Goal: Task Accomplishment & Management: Use online tool/utility

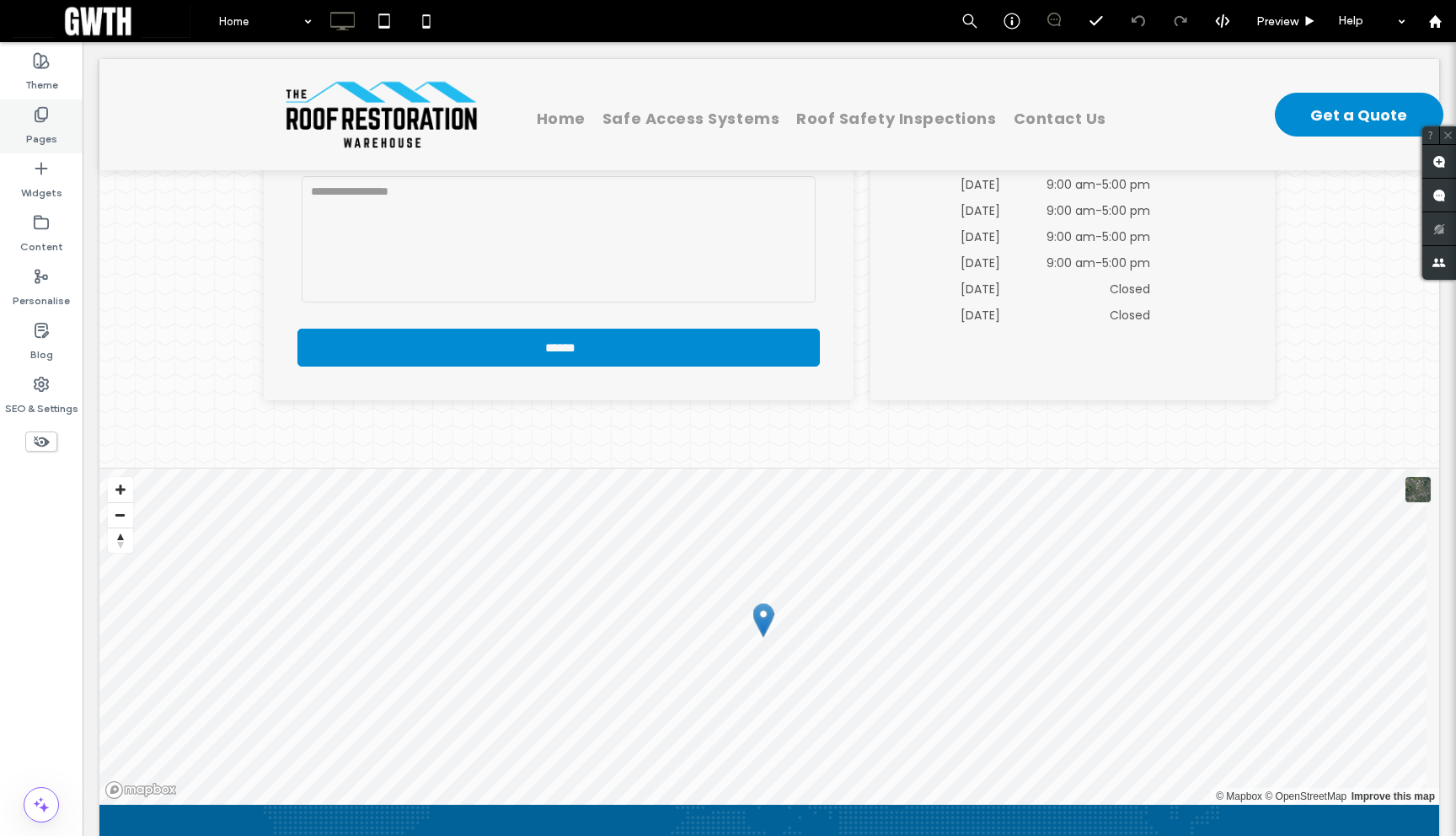
click at [37, 138] on label "Pages" at bounding box center [41, 135] width 31 height 24
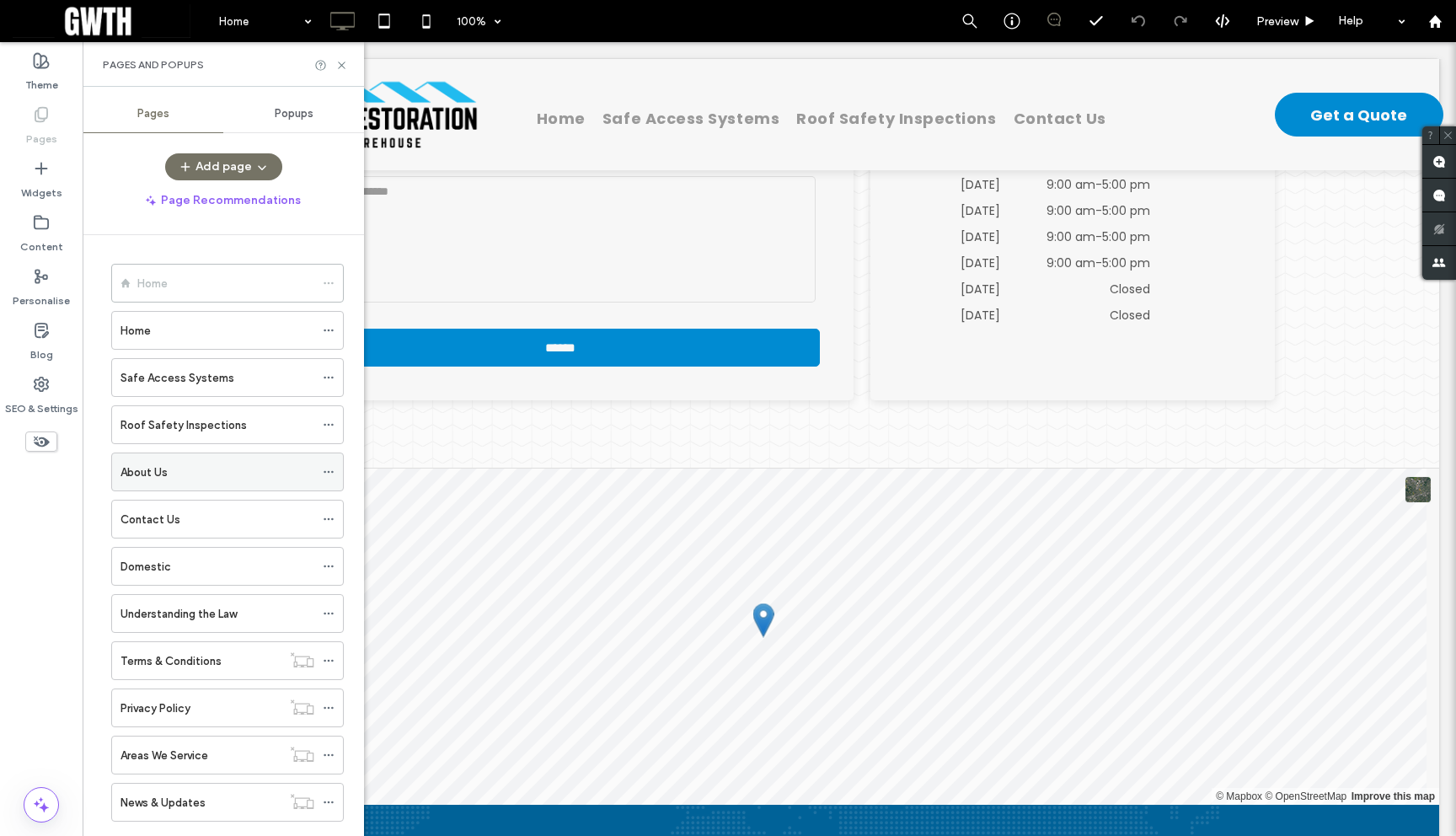
click at [195, 480] on div "About Us" at bounding box center [217, 473] width 194 height 18
click at [347, 62] on div "Pages and Popups" at bounding box center [223, 64] width 281 height 44
click at [344, 60] on icon at bounding box center [341, 65] width 12 height 12
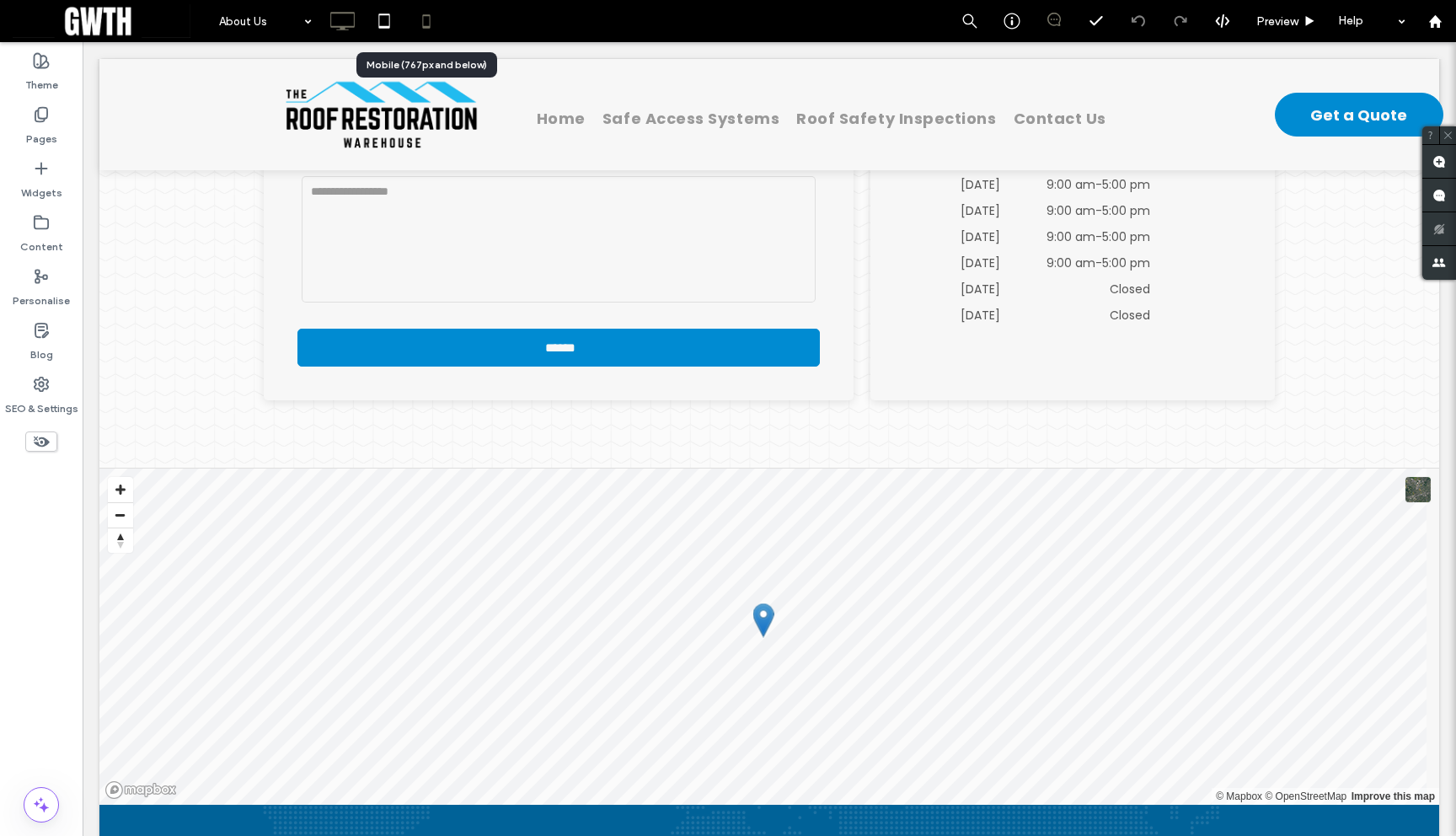
click at [430, 20] on icon at bounding box center [426, 21] width 34 height 34
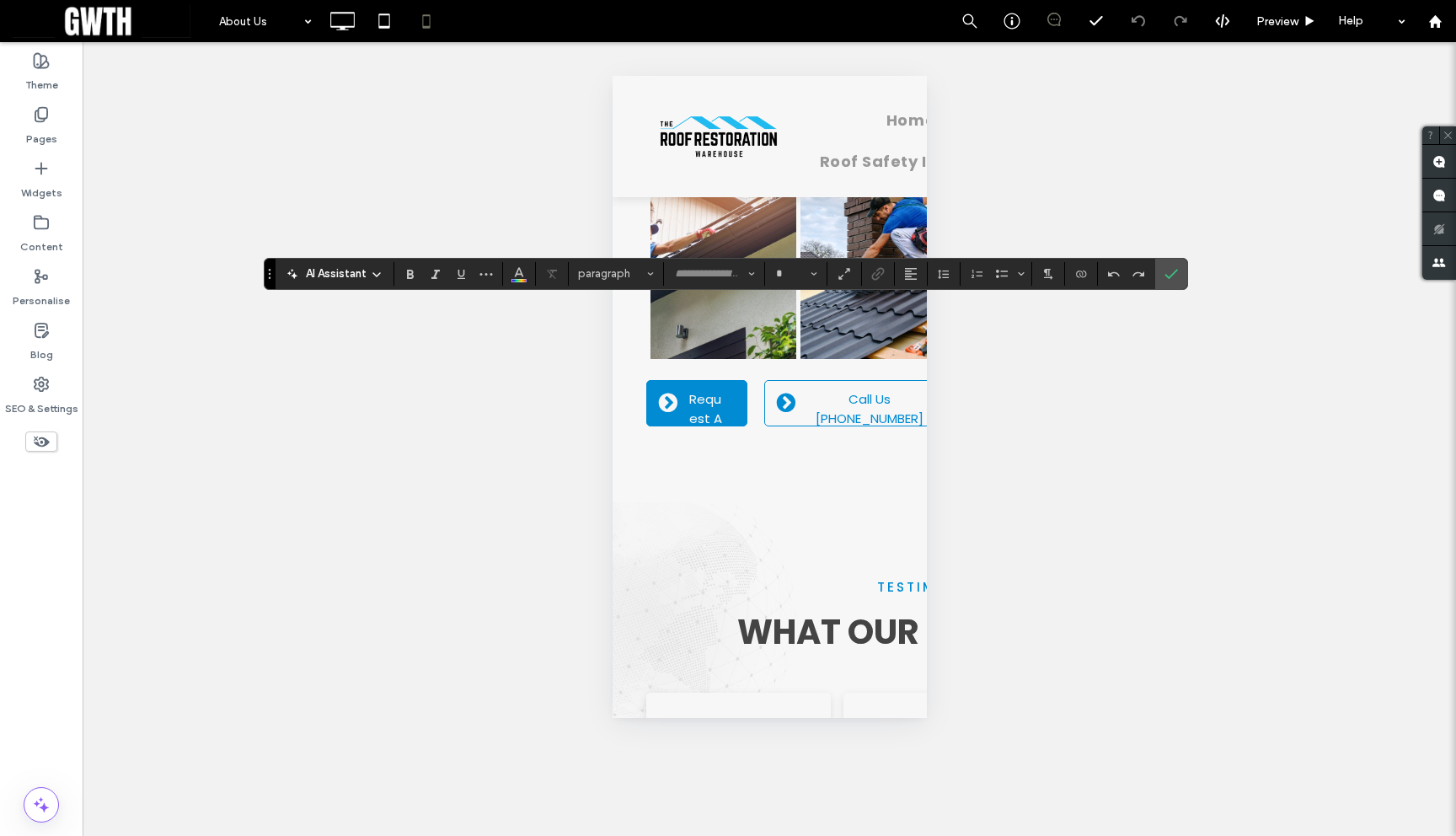
type input "*******"
type input "**"
click at [1177, 270] on icon "Confirm" at bounding box center [1172, 274] width 13 height 13
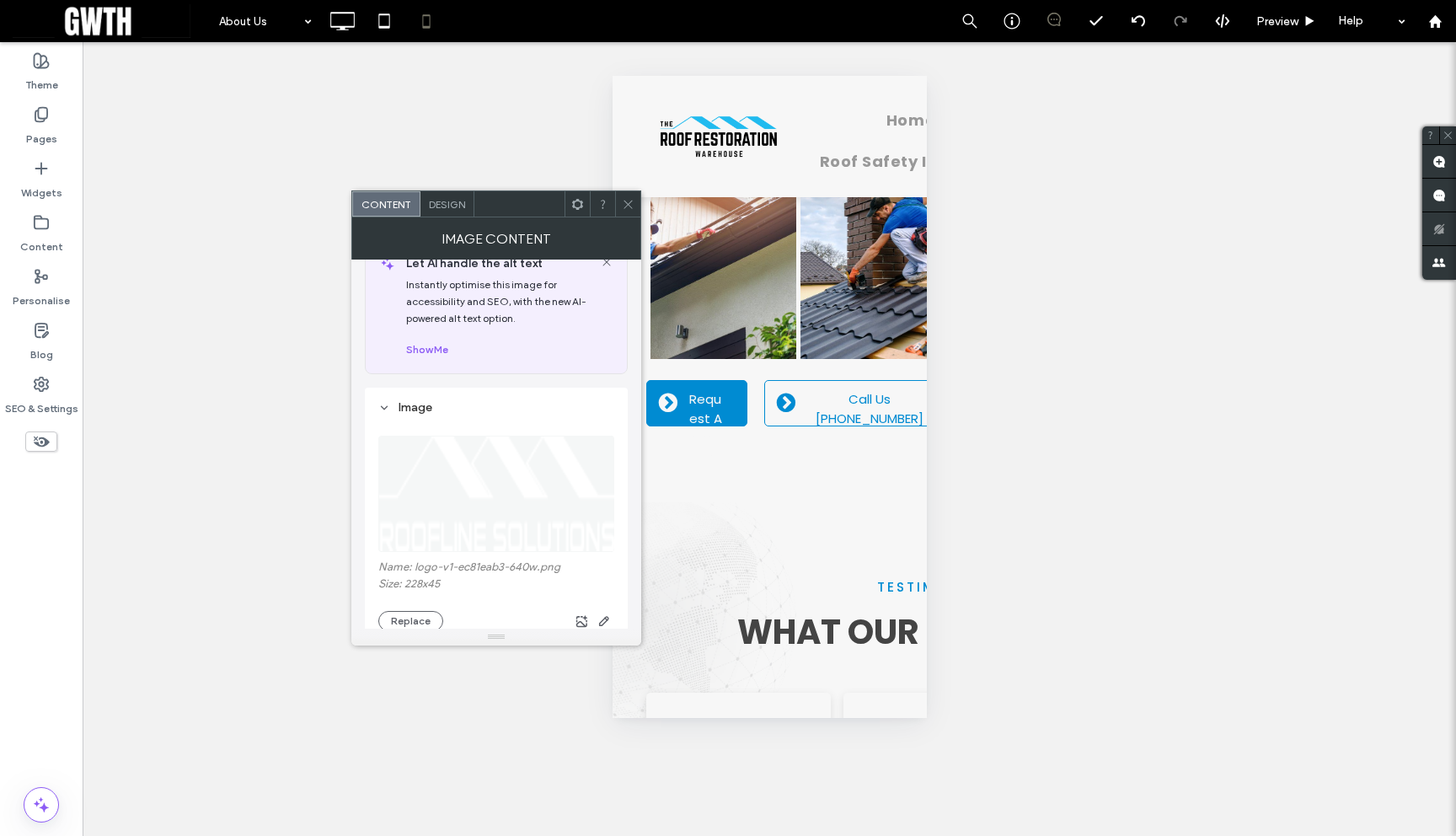
scroll to position [189, 0]
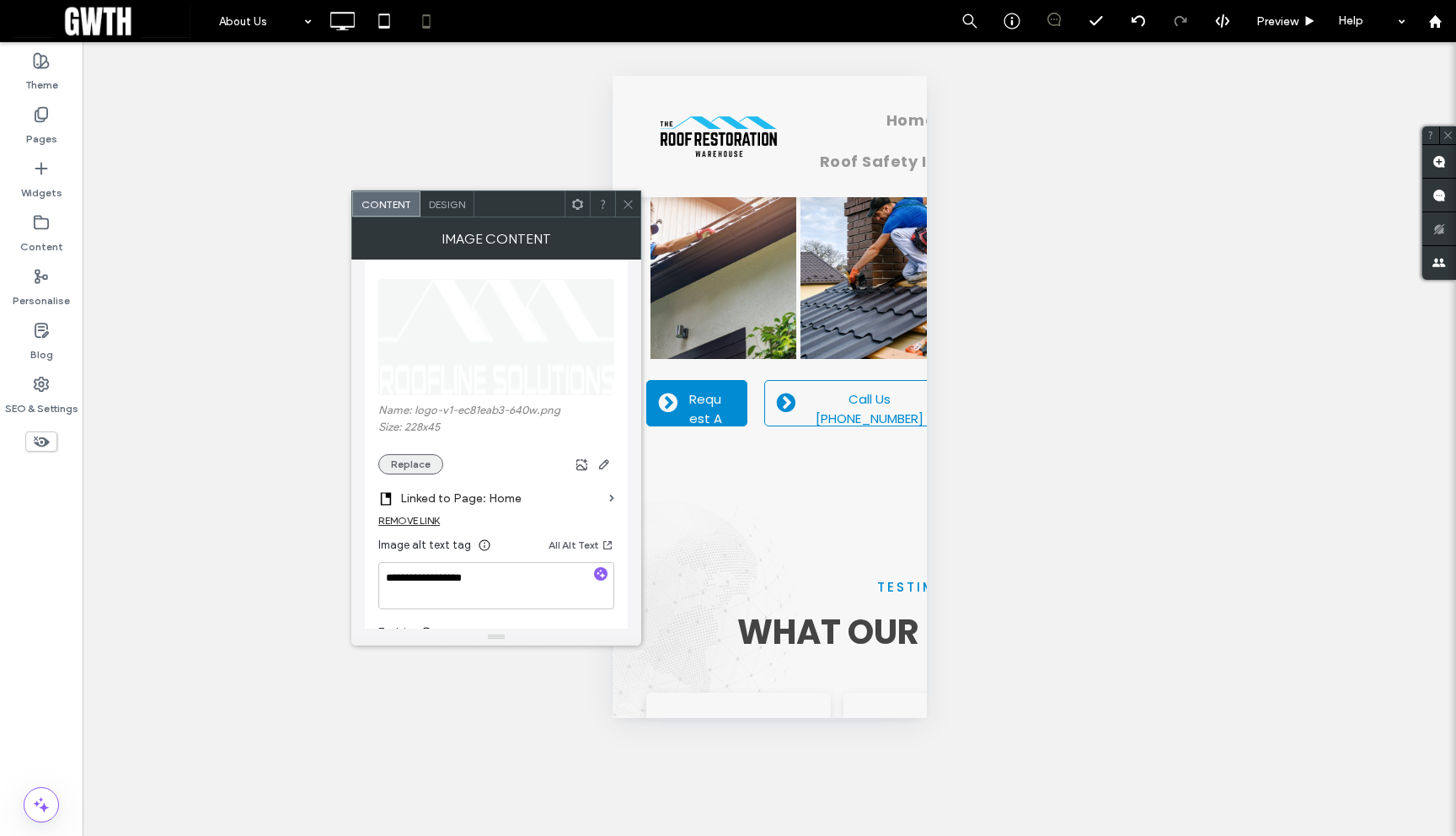
click at [407, 457] on button "Replace" at bounding box center [410, 464] width 65 height 20
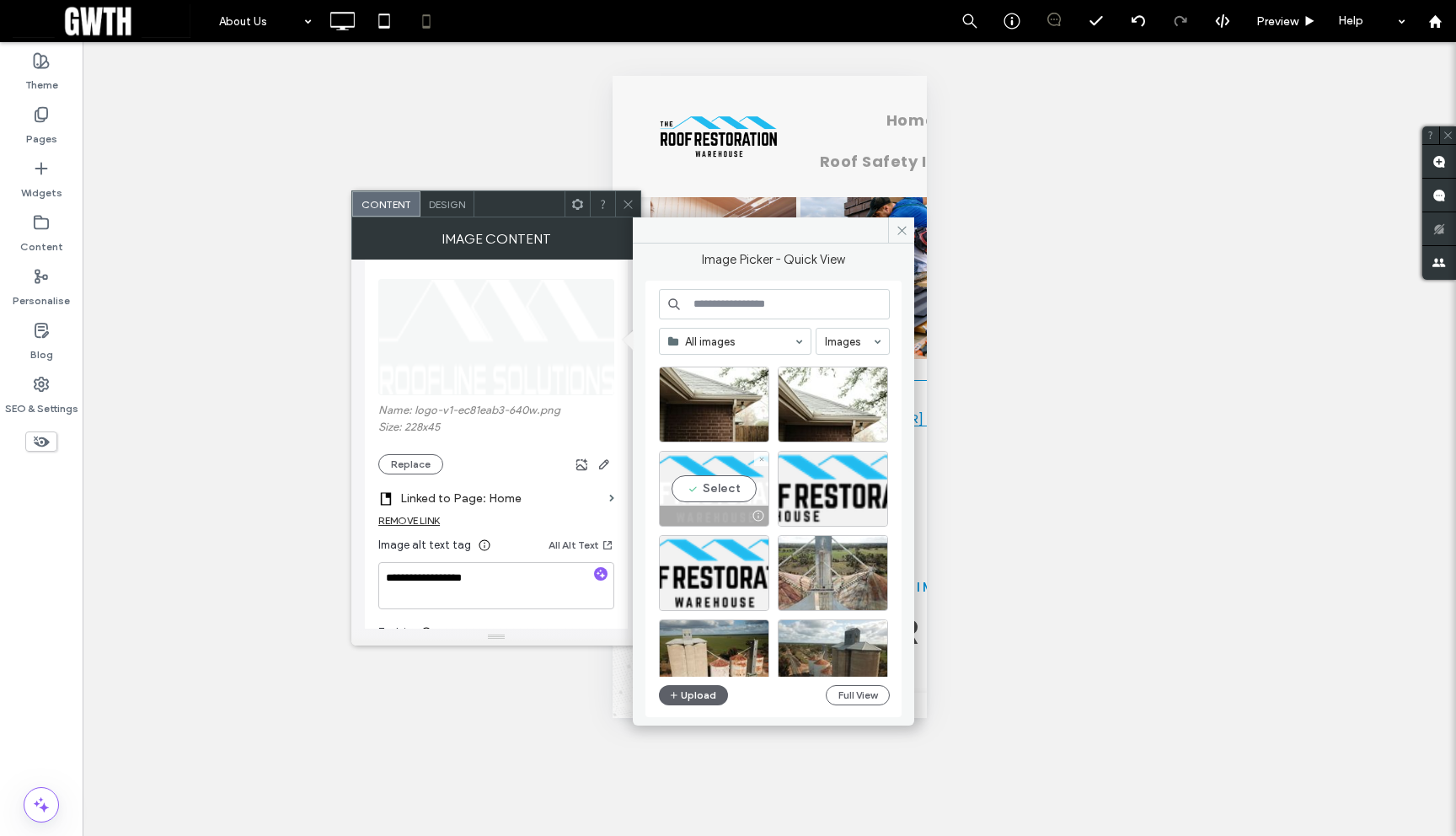
scroll to position [44, 0]
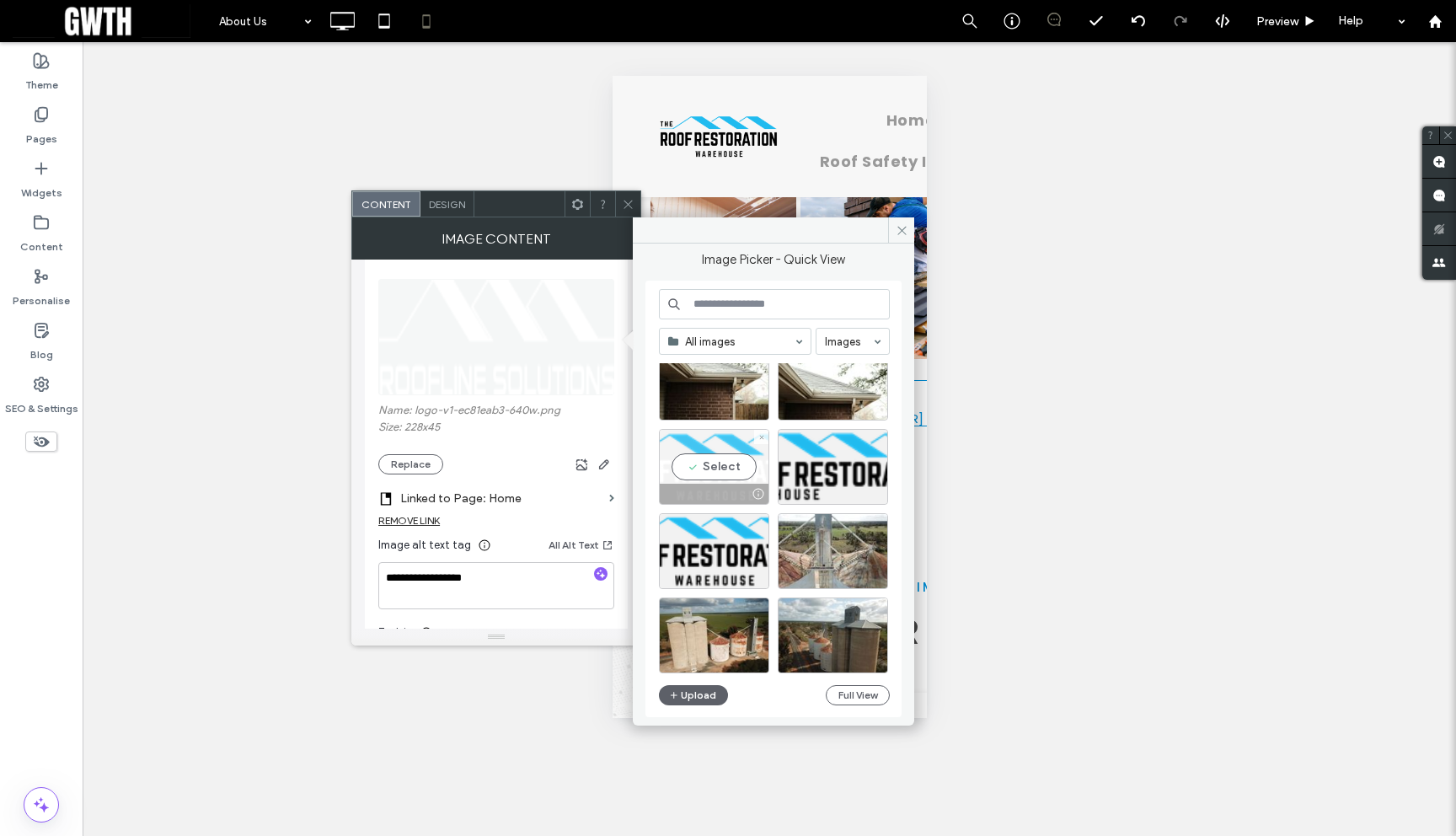
click at [715, 465] on div "Select" at bounding box center [713, 467] width 110 height 76
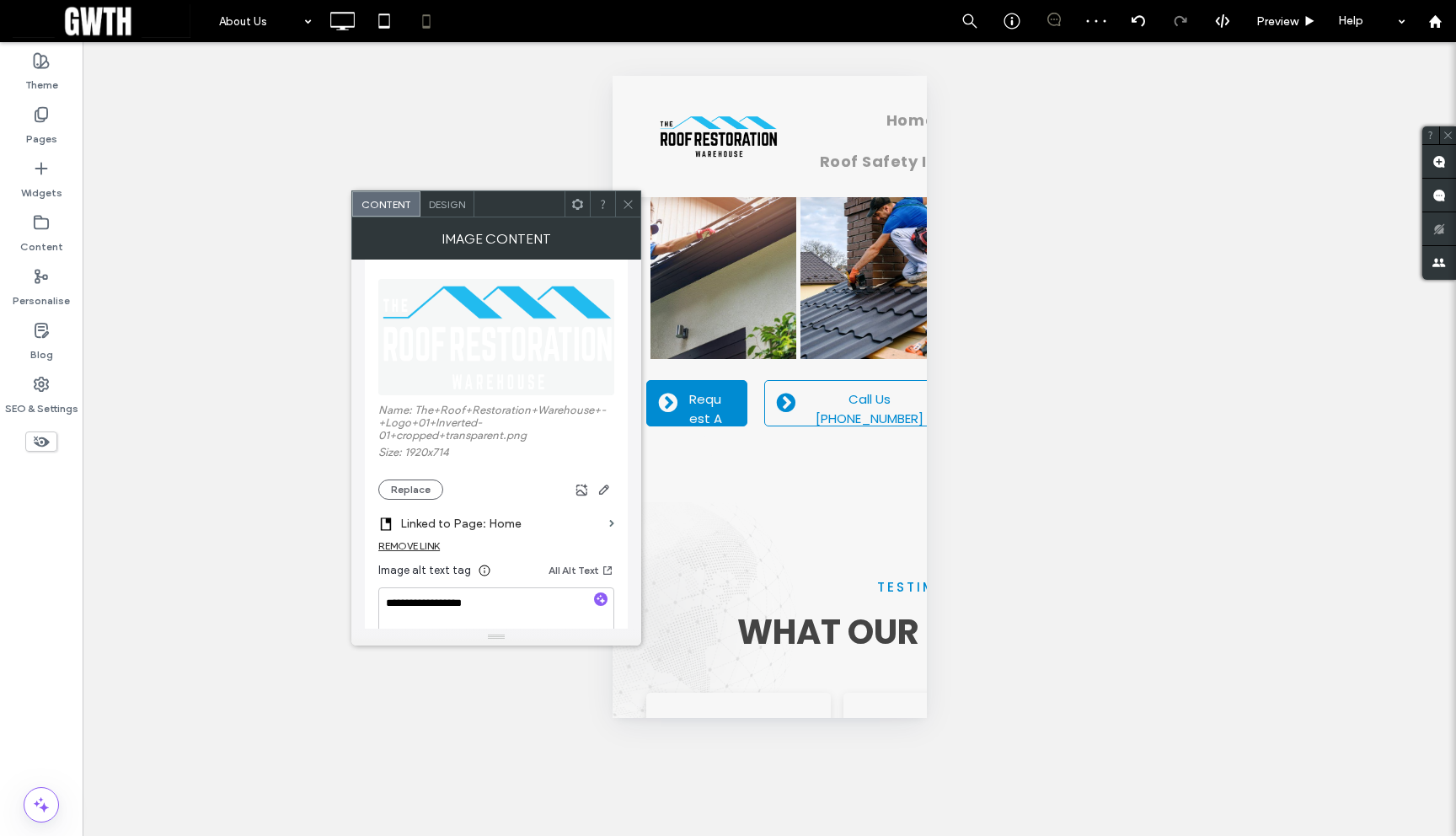
click at [629, 200] on icon at bounding box center [628, 203] width 12 height 12
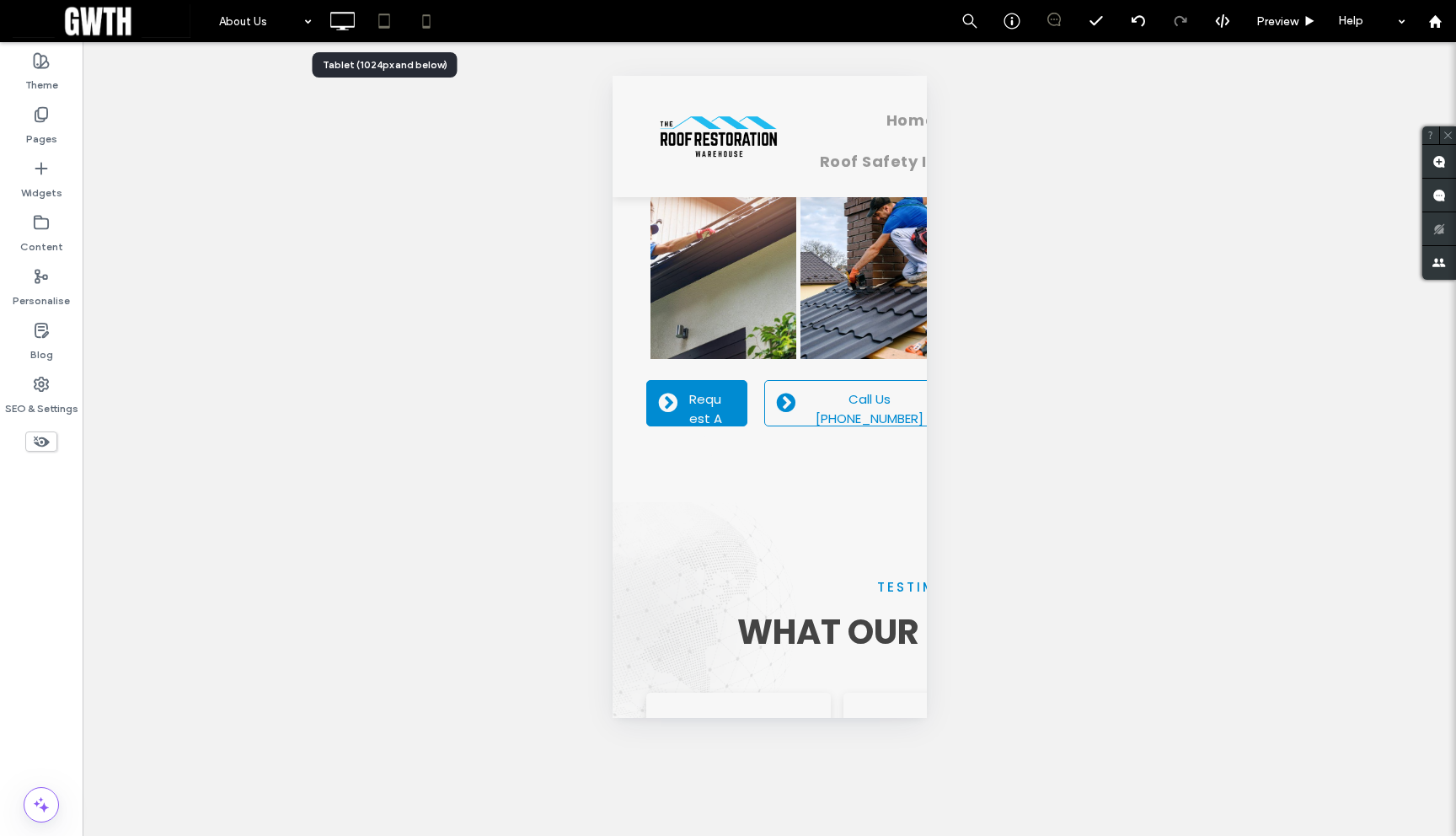
click at [387, 32] on icon at bounding box center [384, 21] width 34 height 34
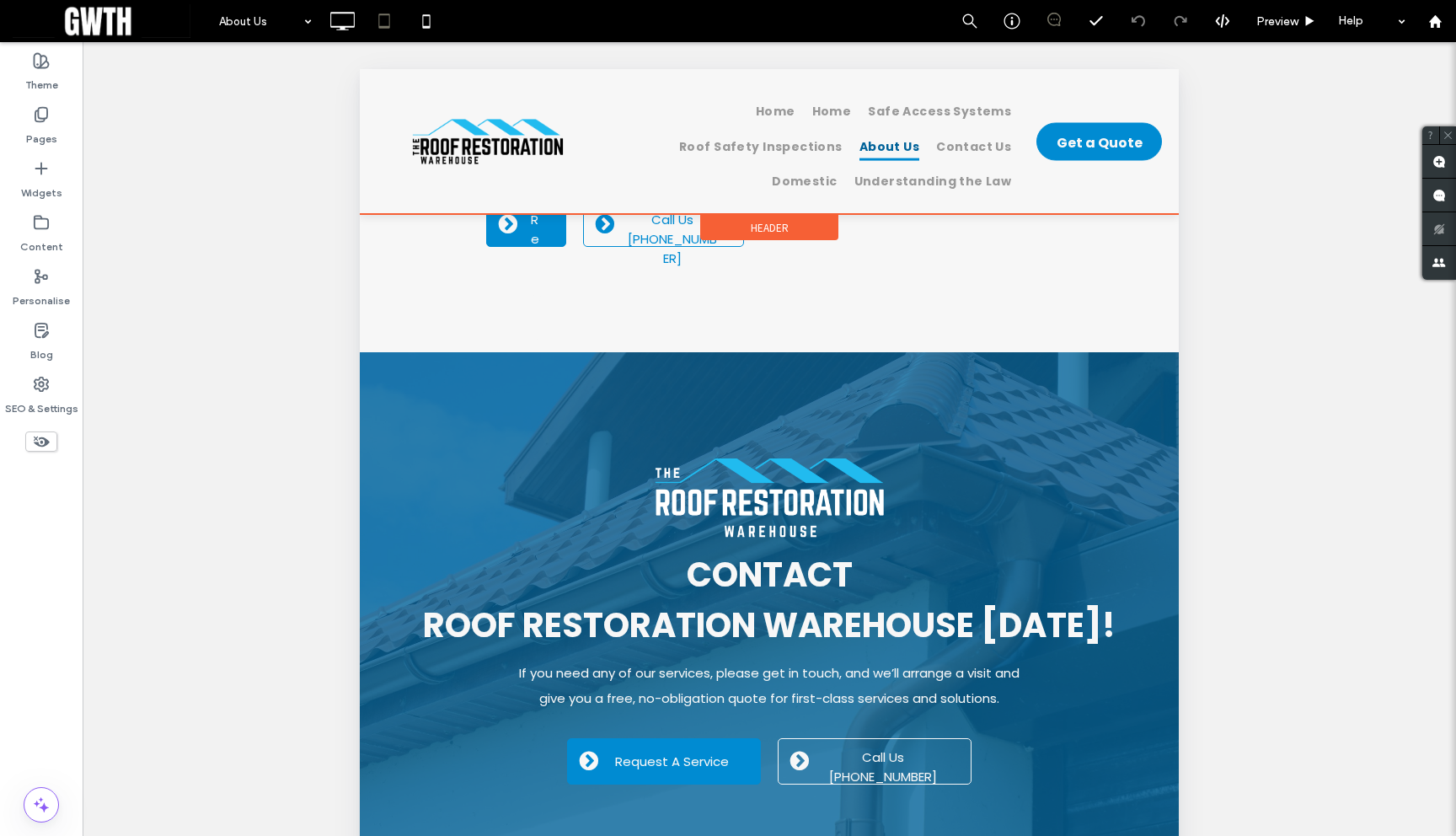
scroll to position [2823, 0]
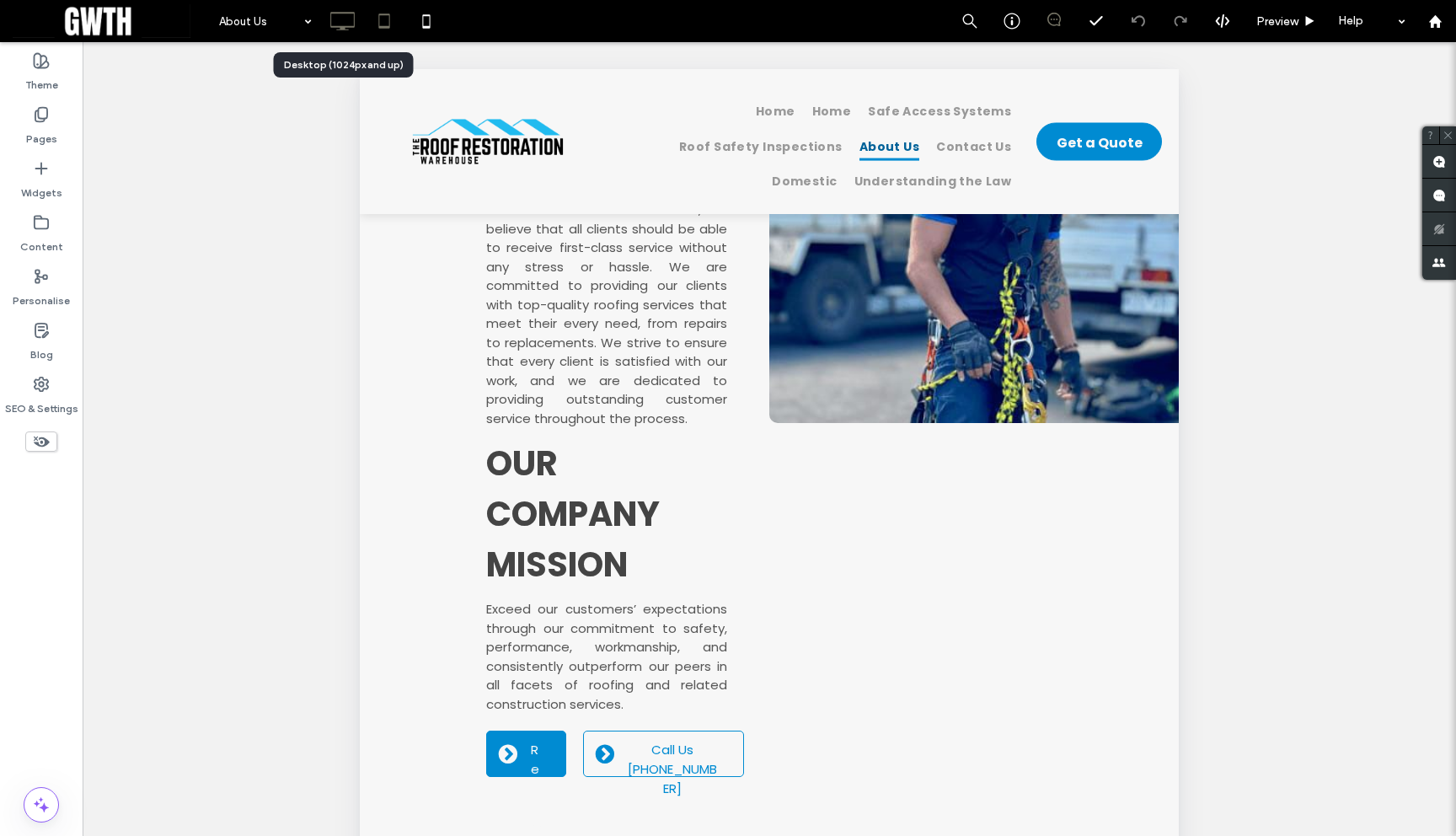
click at [335, 22] on icon at bounding box center [343, 21] width 34 height 34
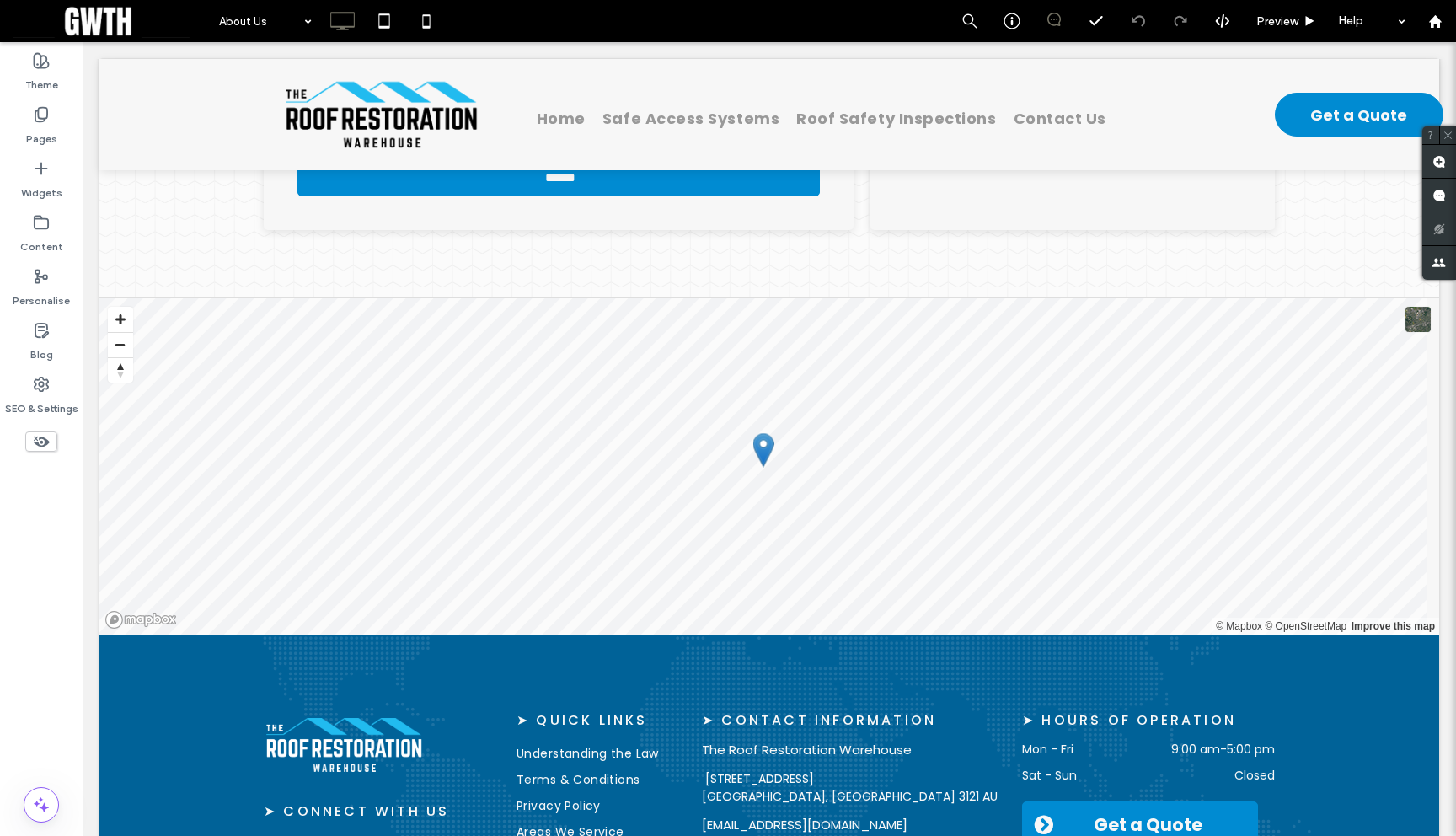
scroll to position [4219, 0]
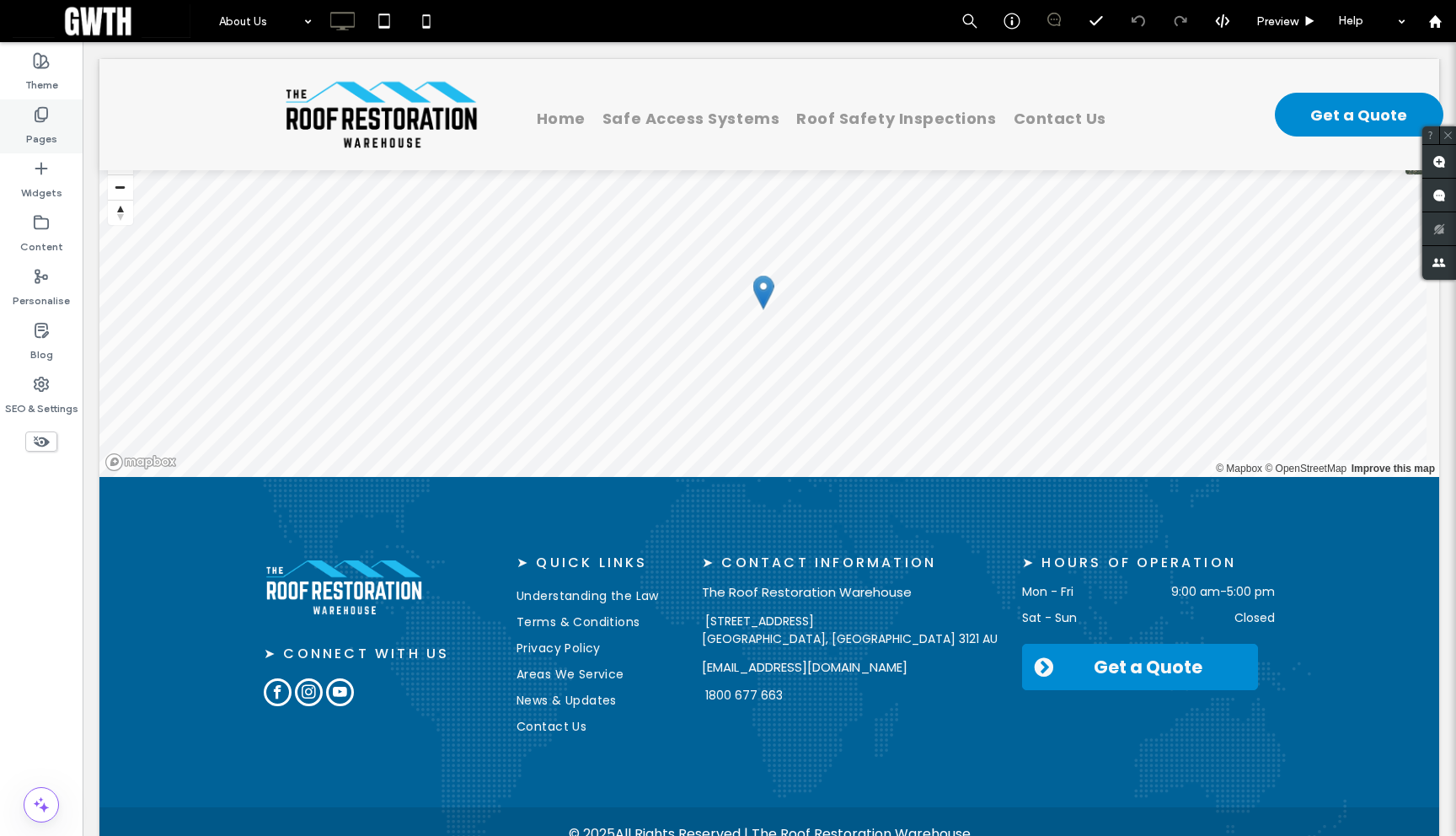
click at [16, 130] on div "Pages" at bounding box center [41, 126] width 83 height 54
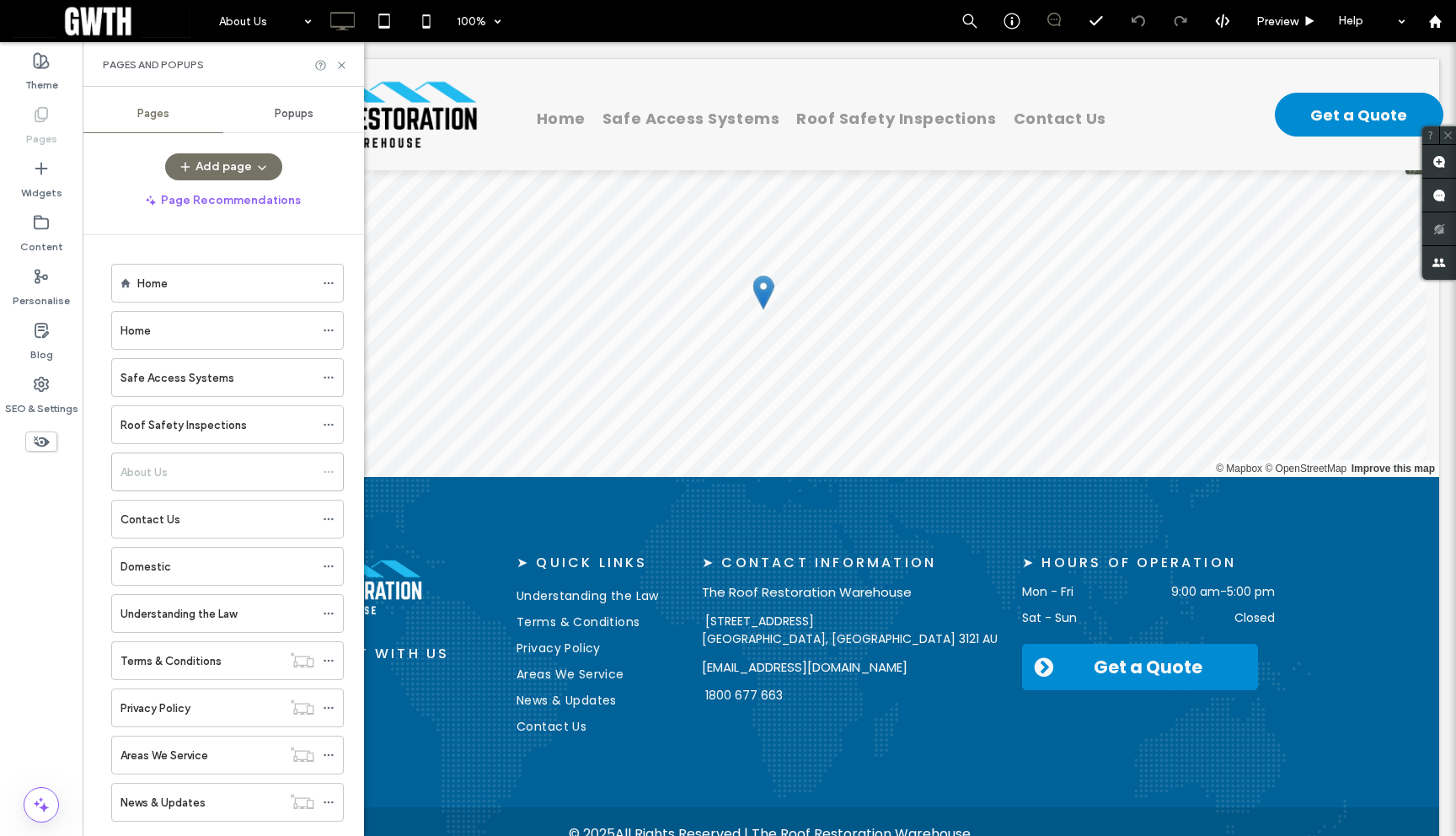
scroll to position [37, 0]
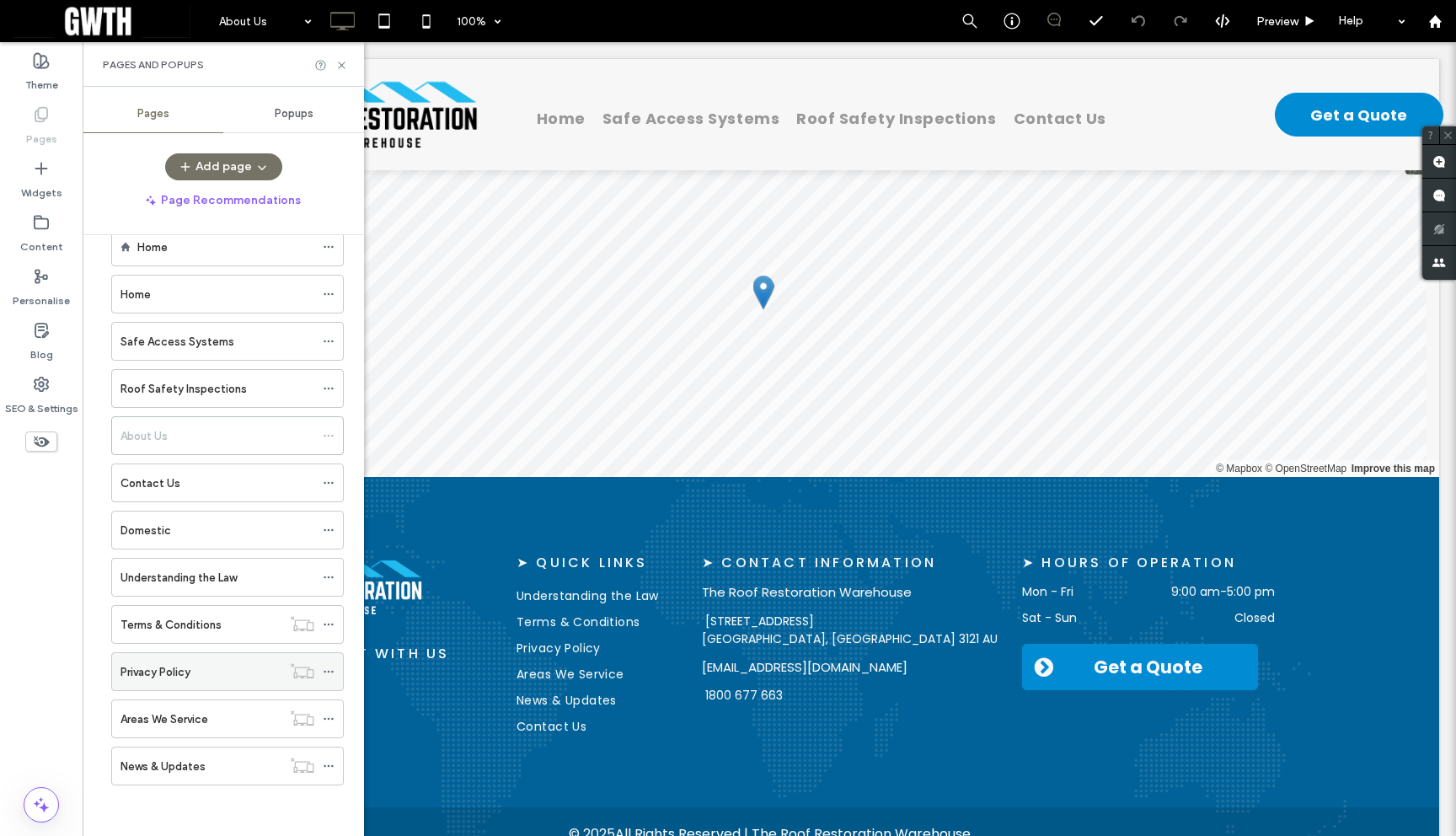
click at [177, 667] on label "Privacy Policy" at bounding box center [155, 671] width 70 height 29
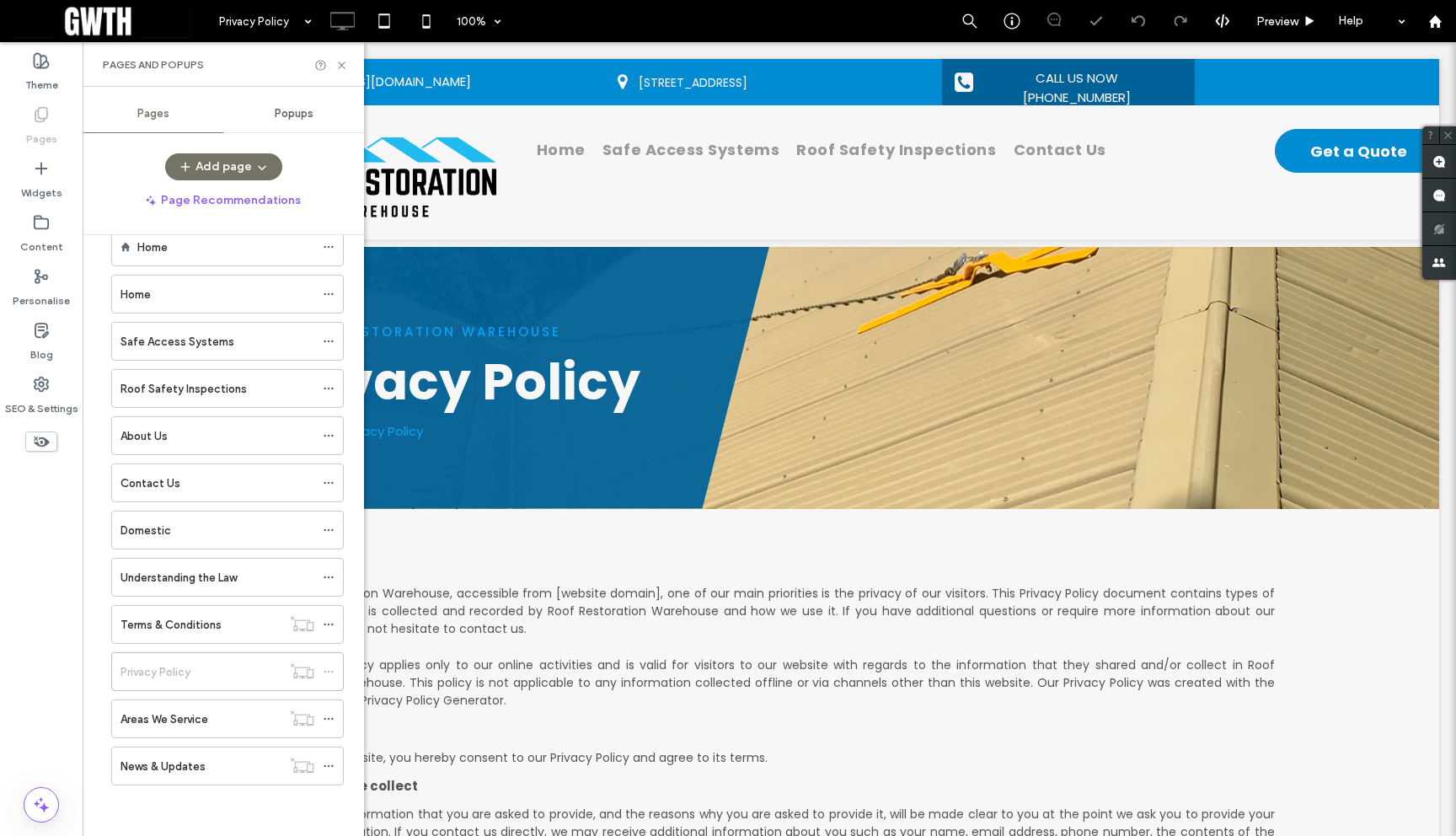
click at [36, 119] on use at bounding box center [41, 115] width 12 height 14
click at [173, 247] on div "Home" at bounding box center [226, 247] width 177 height 18
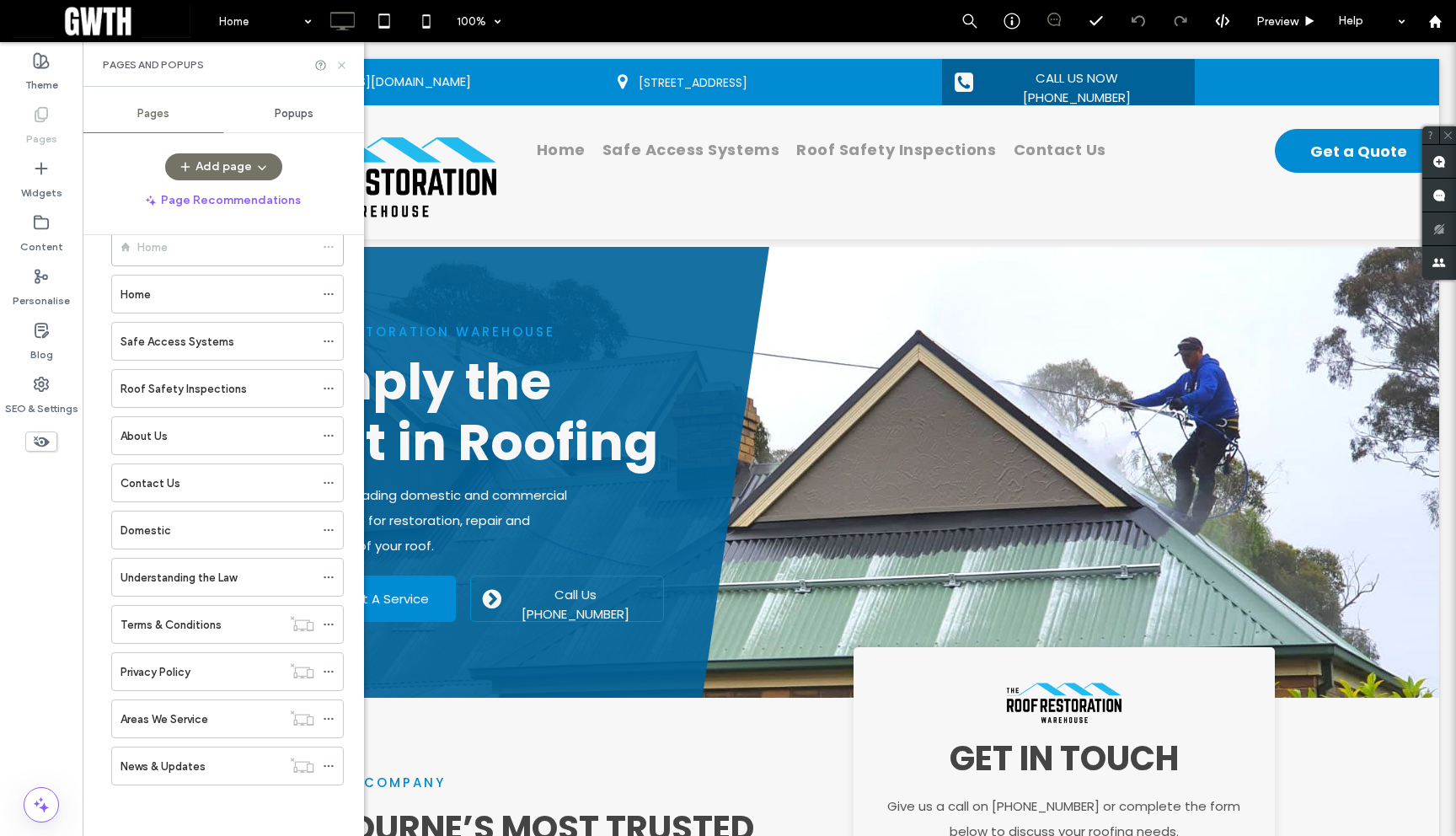
click at [340, 61] on icon at bounding box center [341, 65] width 12 height 12
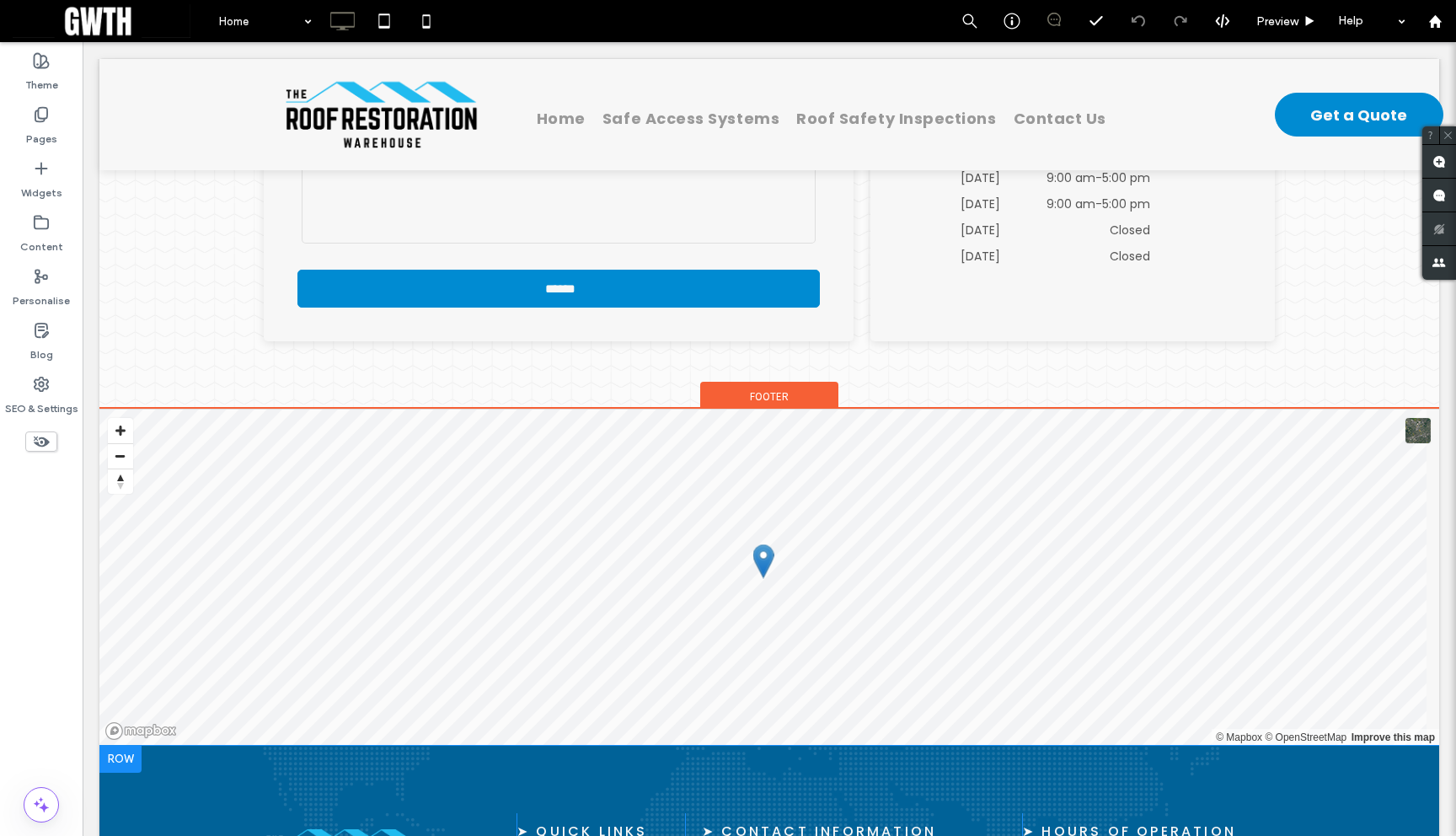
scroll to position [8601, 0]
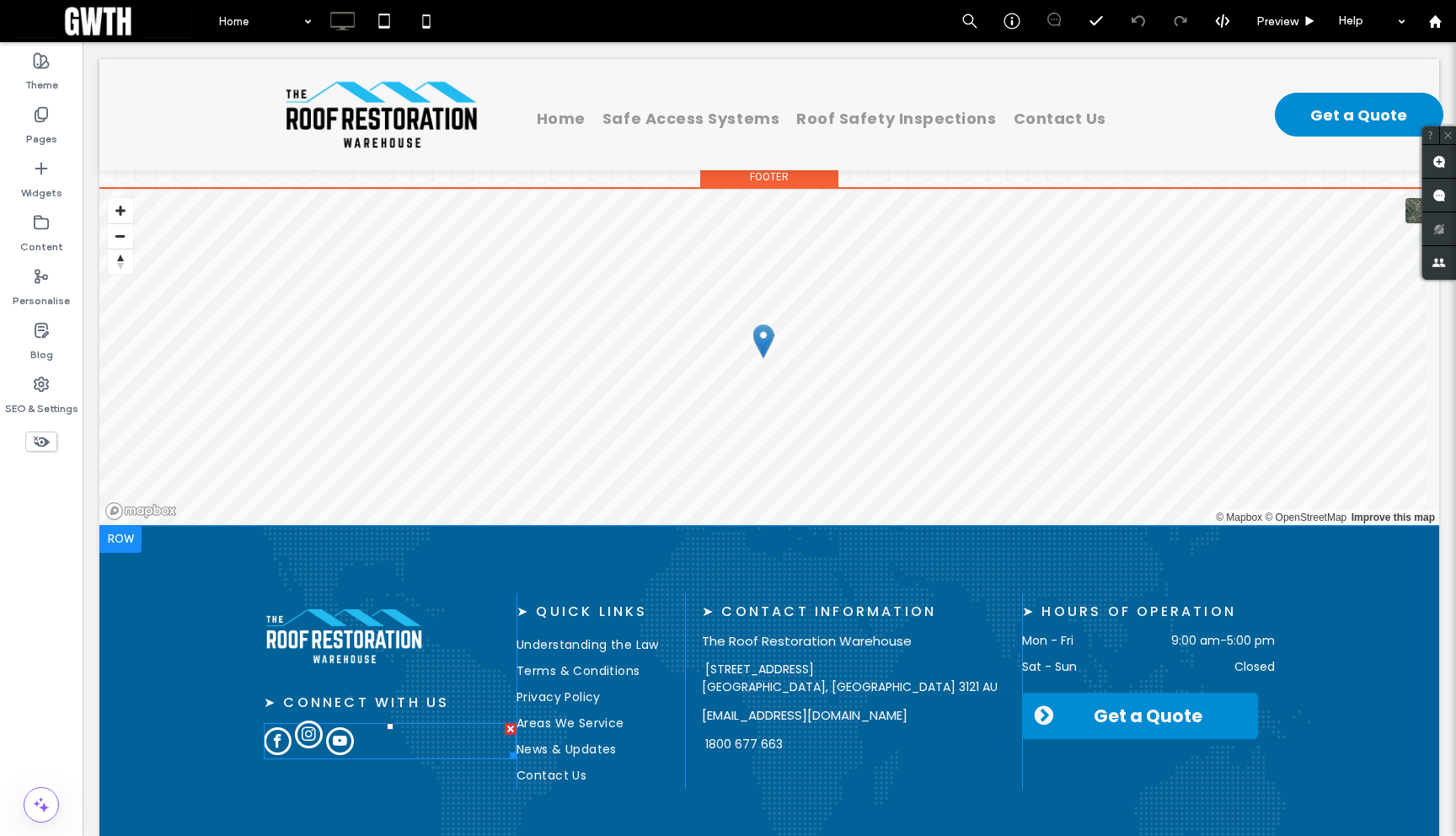
click at [298, 721] on span "instagram" at bounding box center [309, 735] width 28 height 28
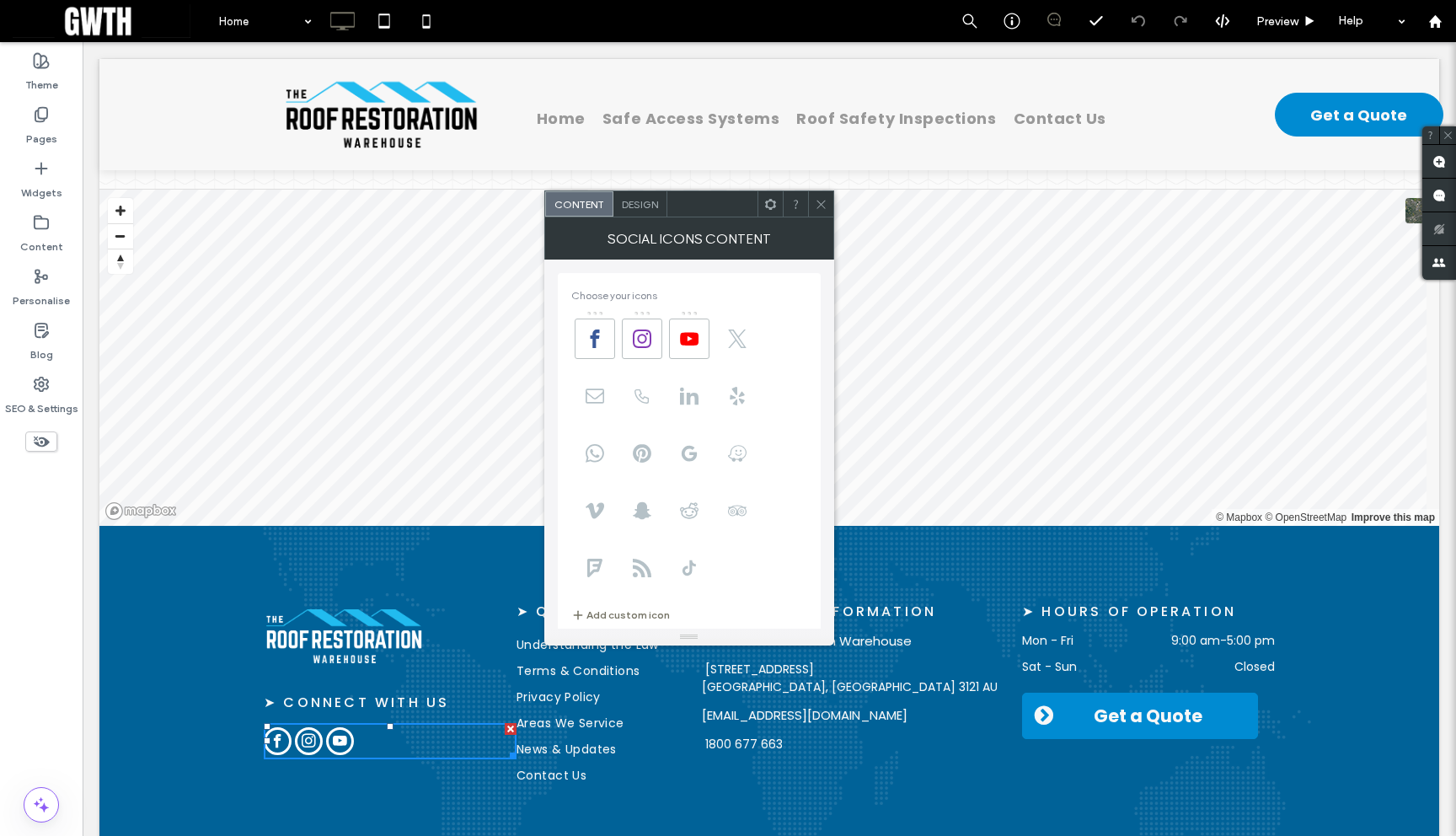
scroll to position [297, 0]
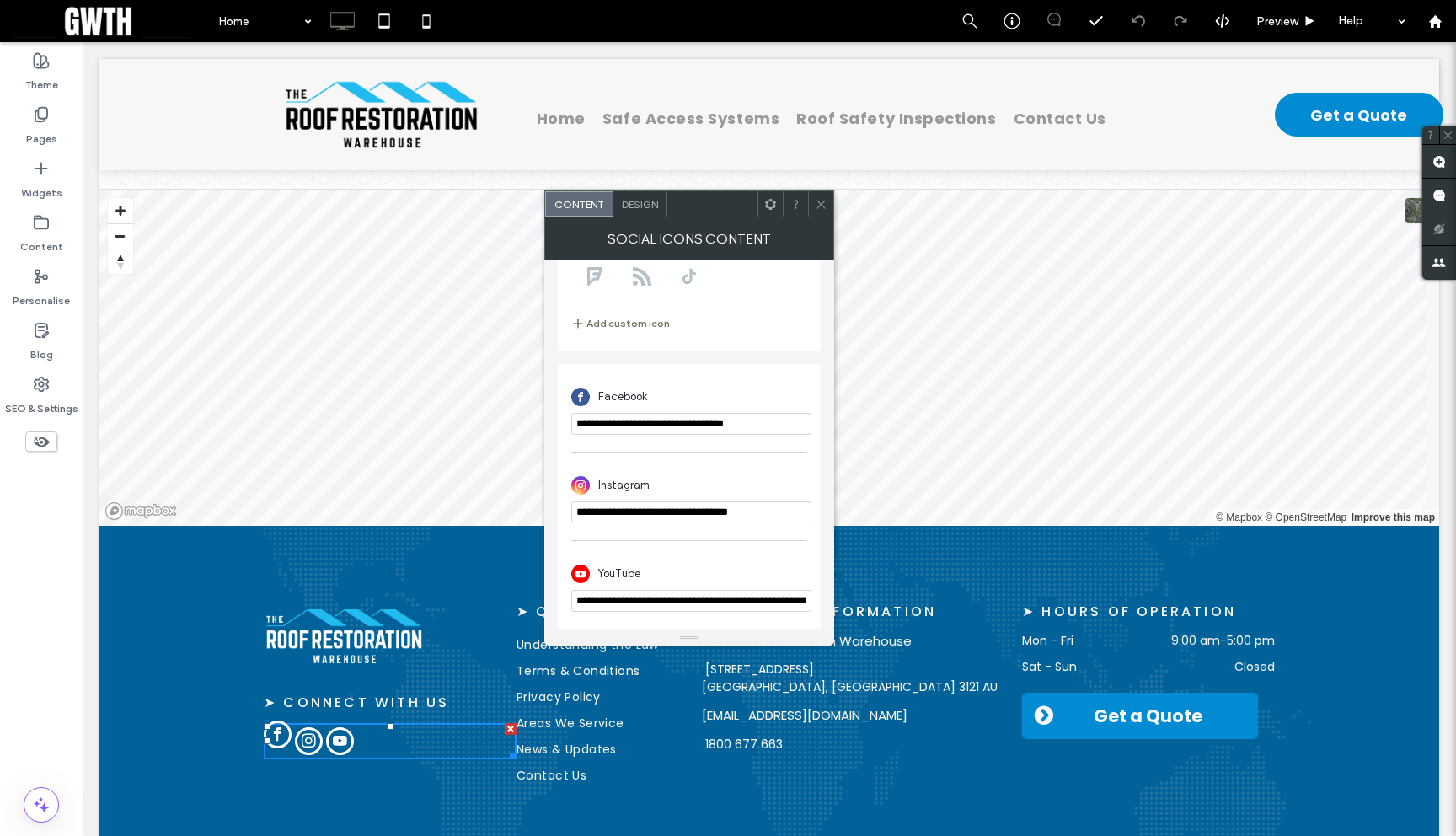
click at [276, 721] on span "facebook" at bounding box center [278, 735] width 28 height 28
click at [826, 207] on div at bounding box center [821, 203] width 25 height 25
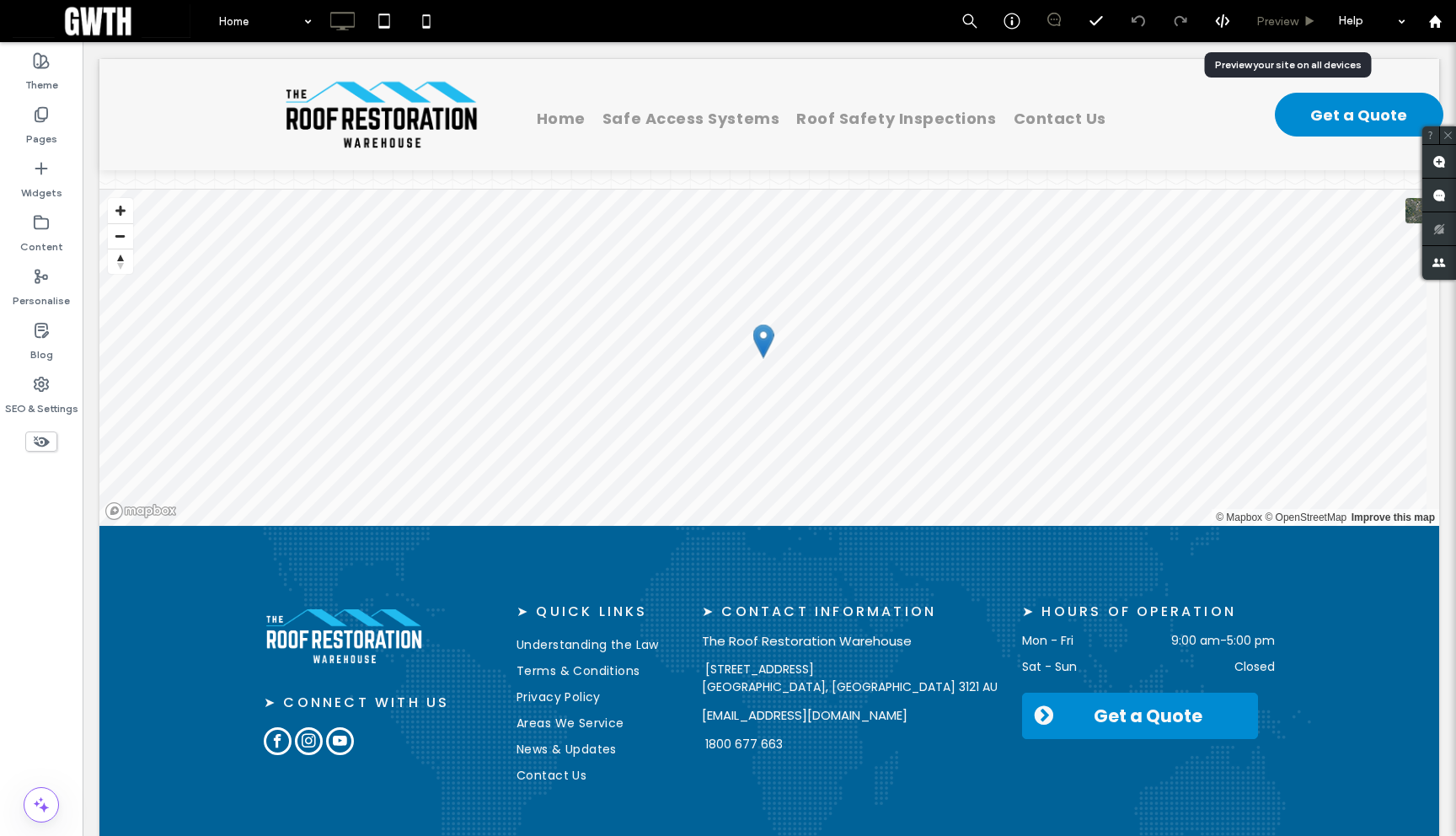
click at [1276, 28] on div "Preview" at bounding box center [1287, 21] width 86 height 42
click at [1274, 22] on span "Preview" at bounding box center [1277, 21] width 42 height 14
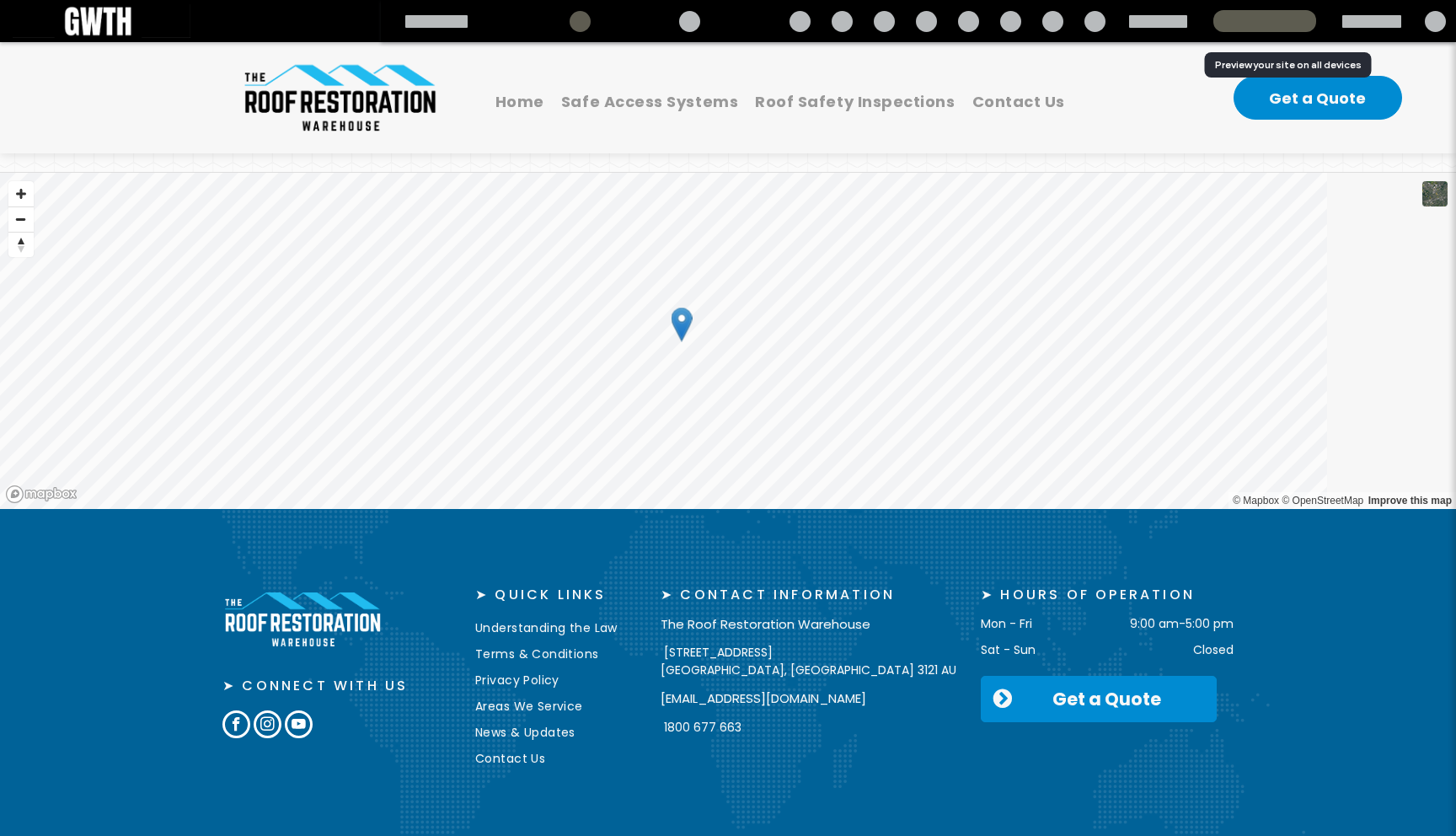
scroll to position [8567, 0]
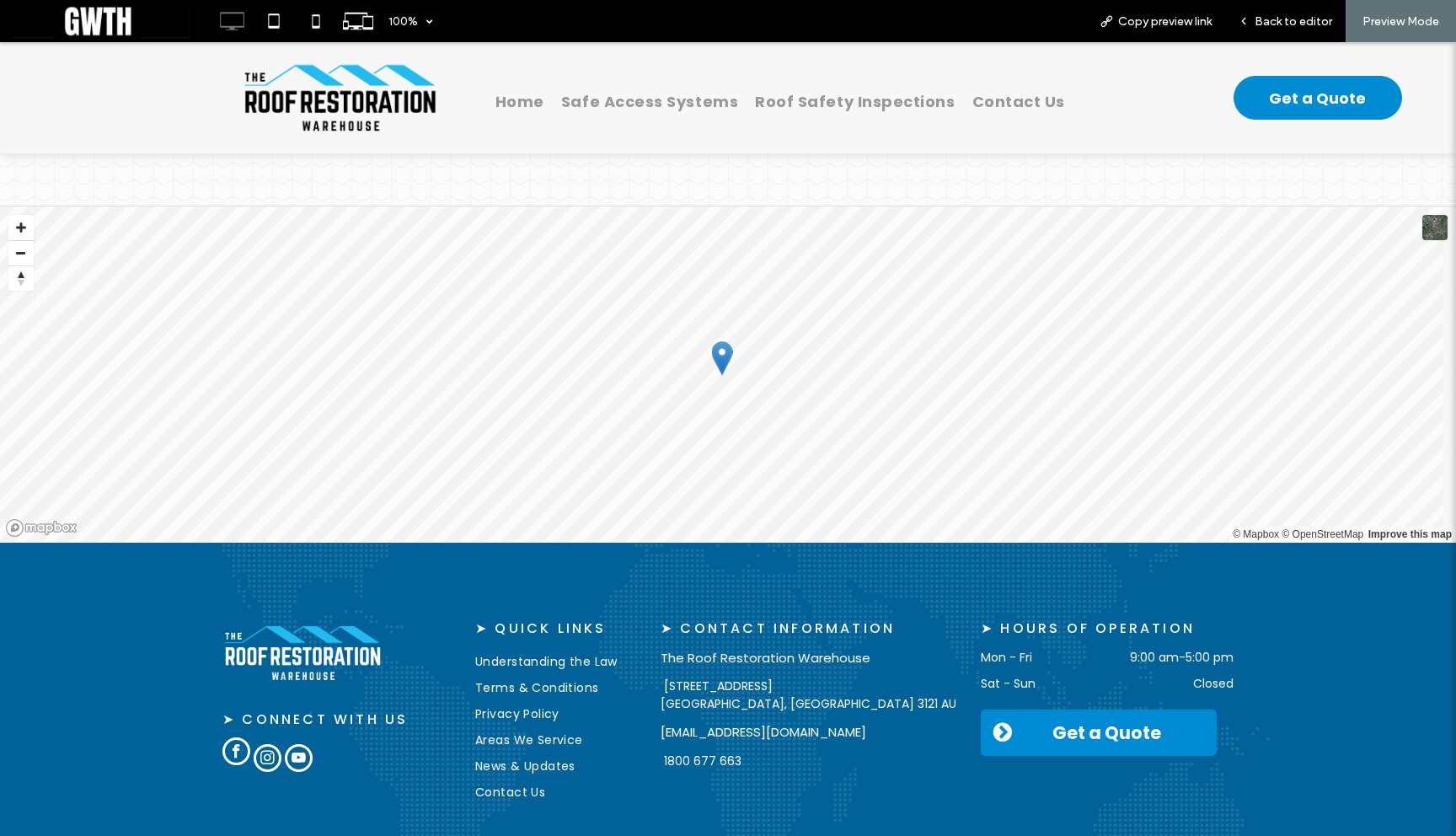
click at [232, 738] on span "facebook" at bounding box center [236, 752] width 28 height 28
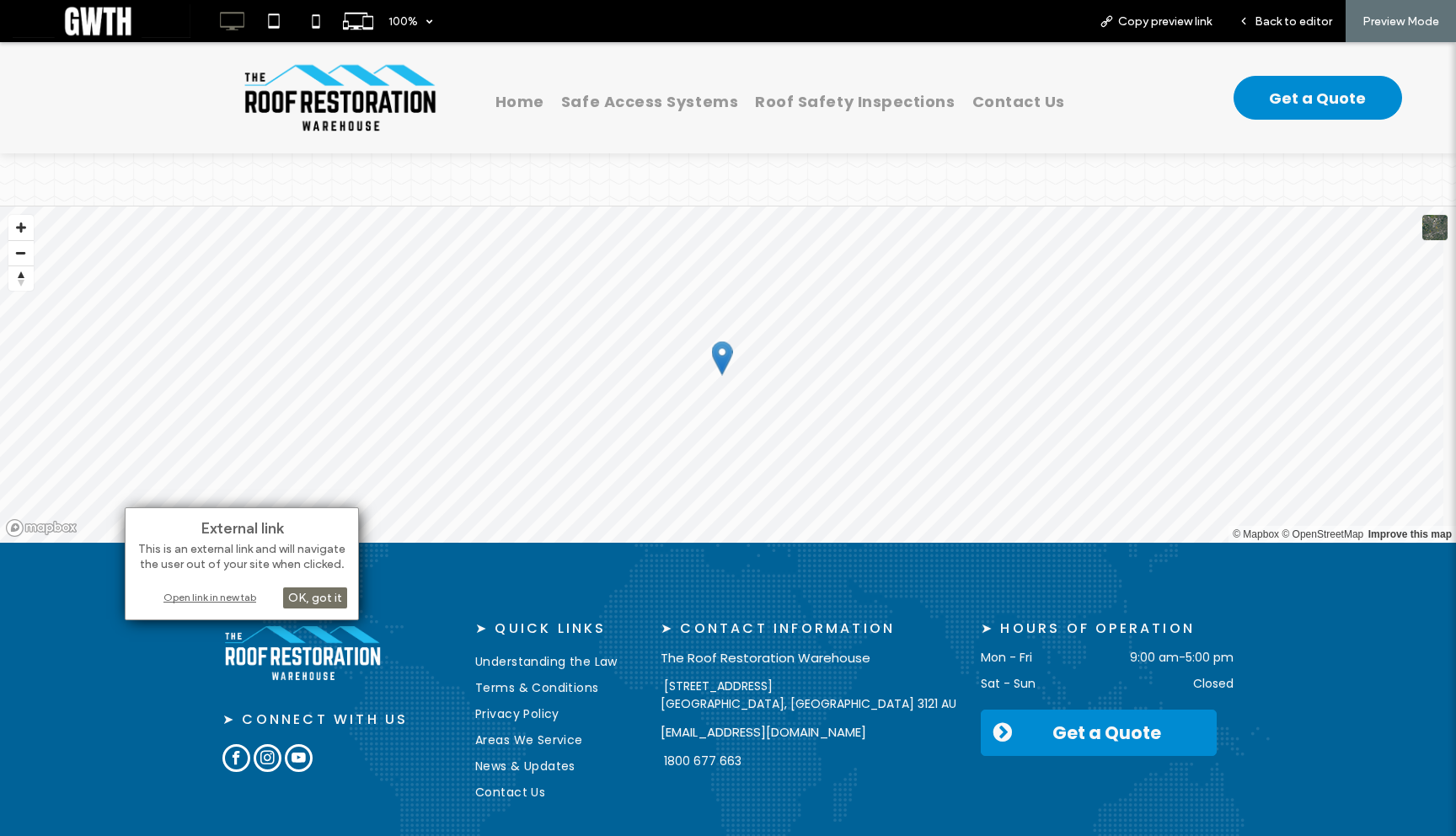
click at [249, 602] on div "Open link in new tab" at bounding box center [242, 597] width 211 height 18
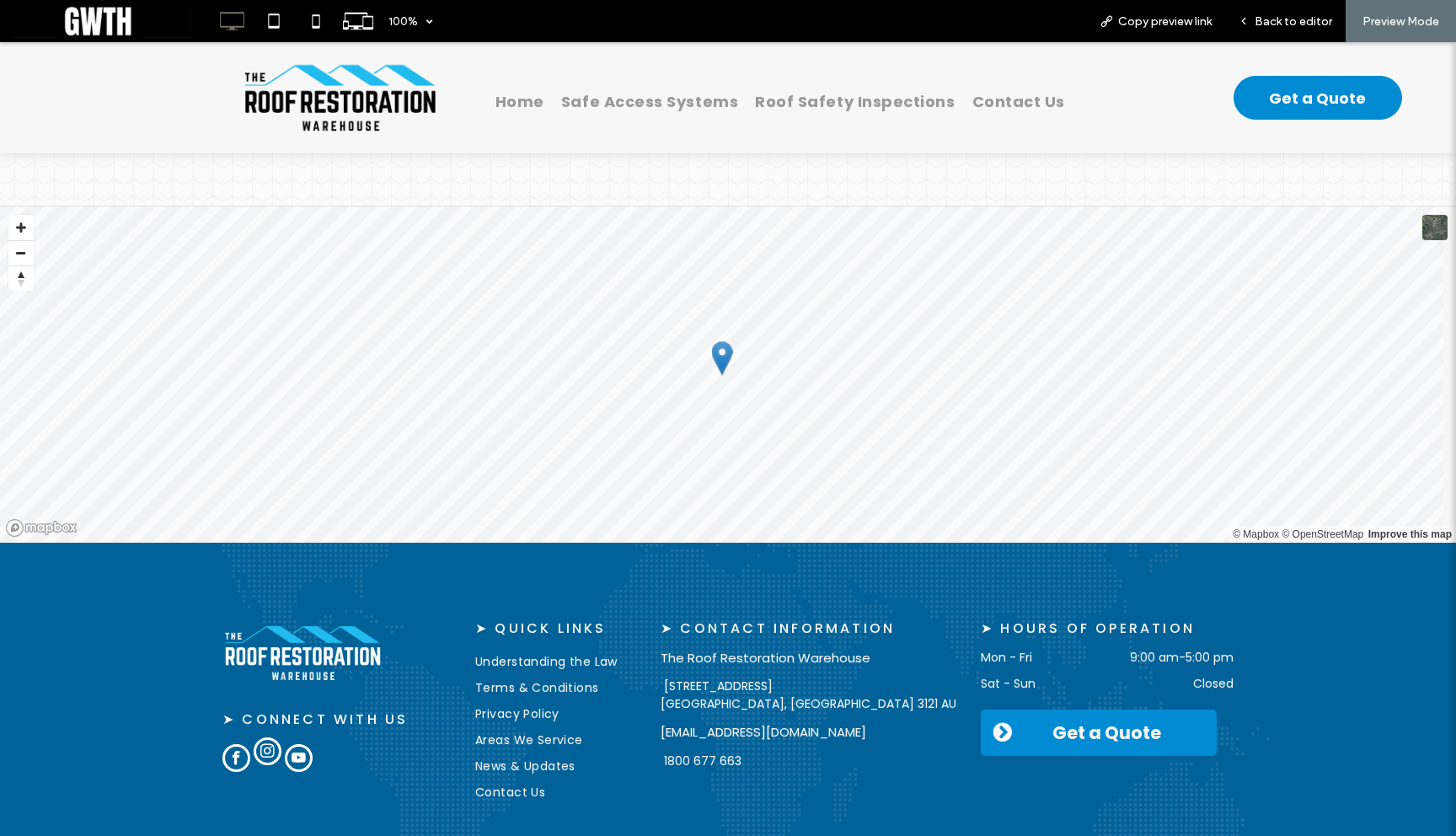
click at [263, 745] on link "instagram" at bounding box center [268, 761] width 28 height 32
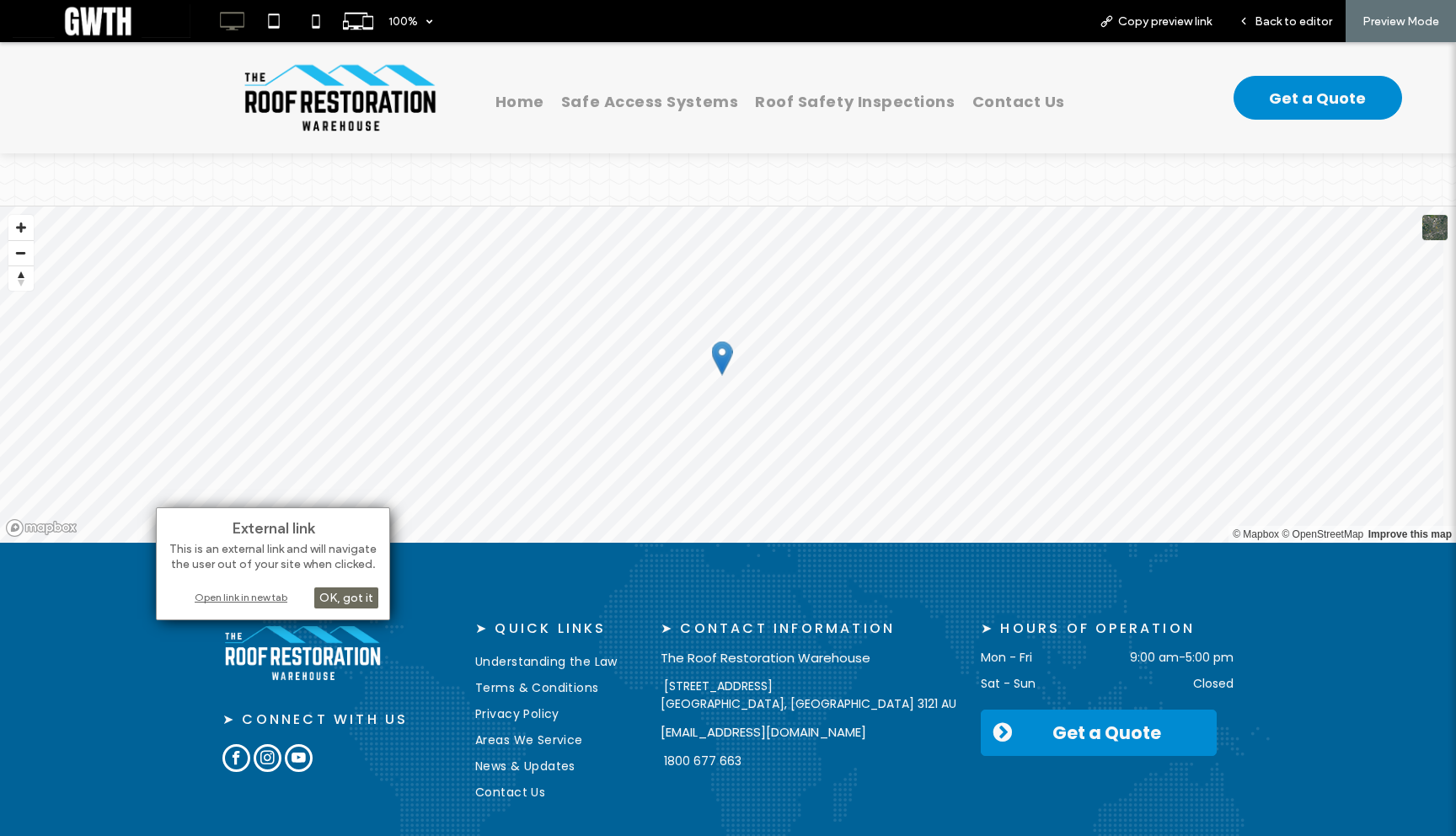
click at [353, 594] on div "OK, got it" at bounding box center [346, 598] width 64 height 21
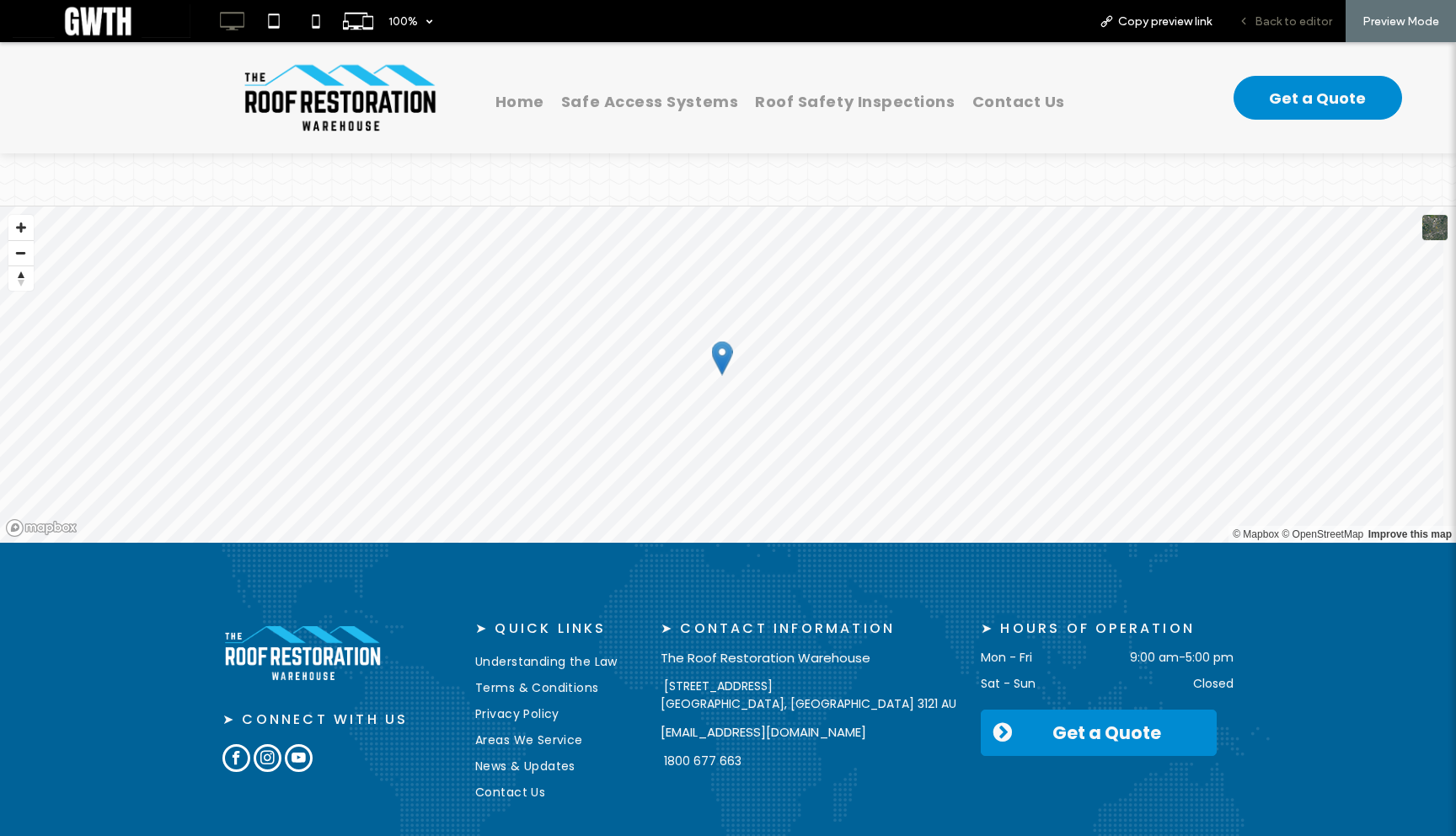
click at [1286, 18] on span "Back to editor" at bounding box center [1293, 21] width 77 height 14
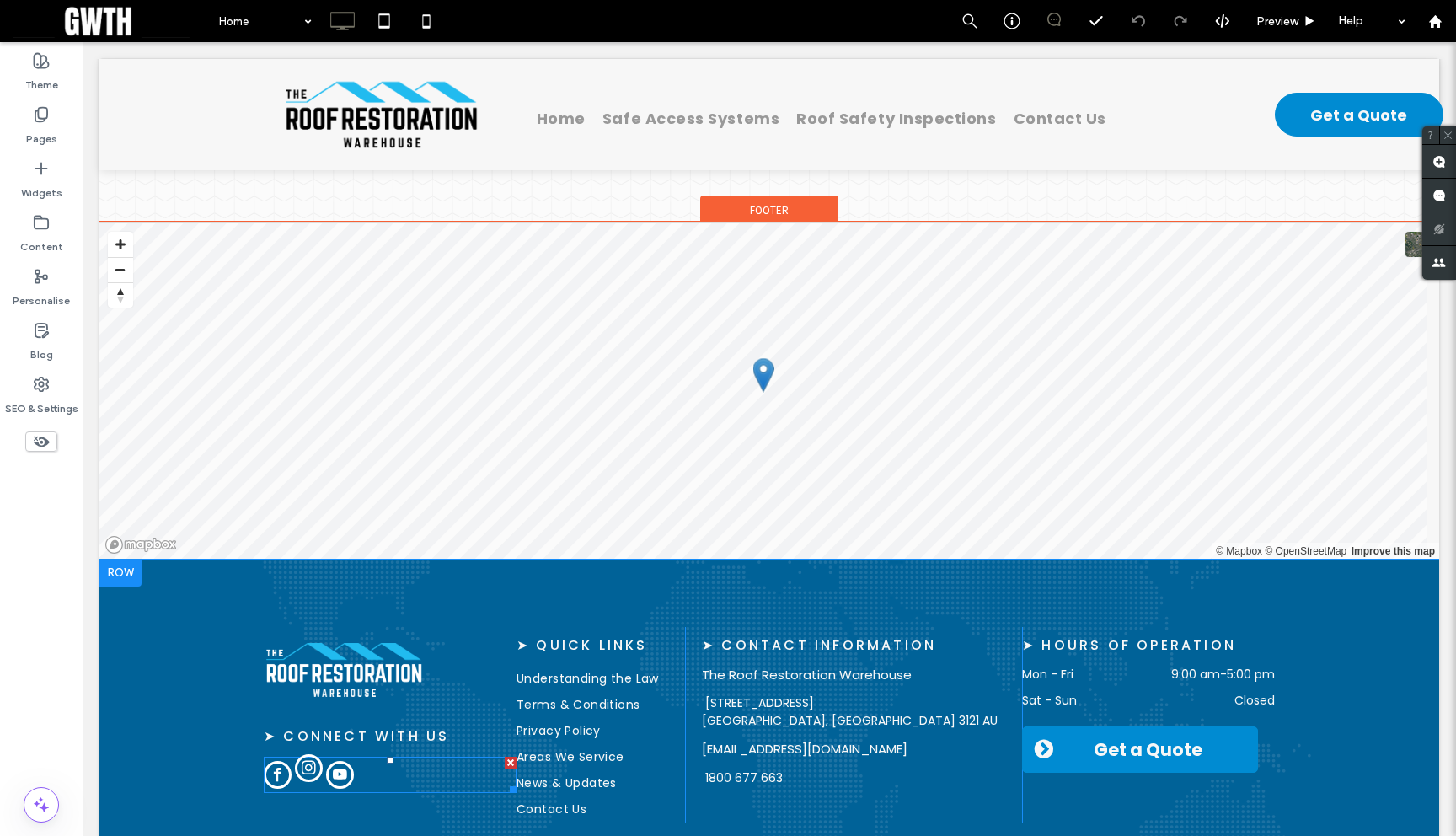
click at [296, 754] on span "instagram" at bounding box center [309, 768] width 28 height 28
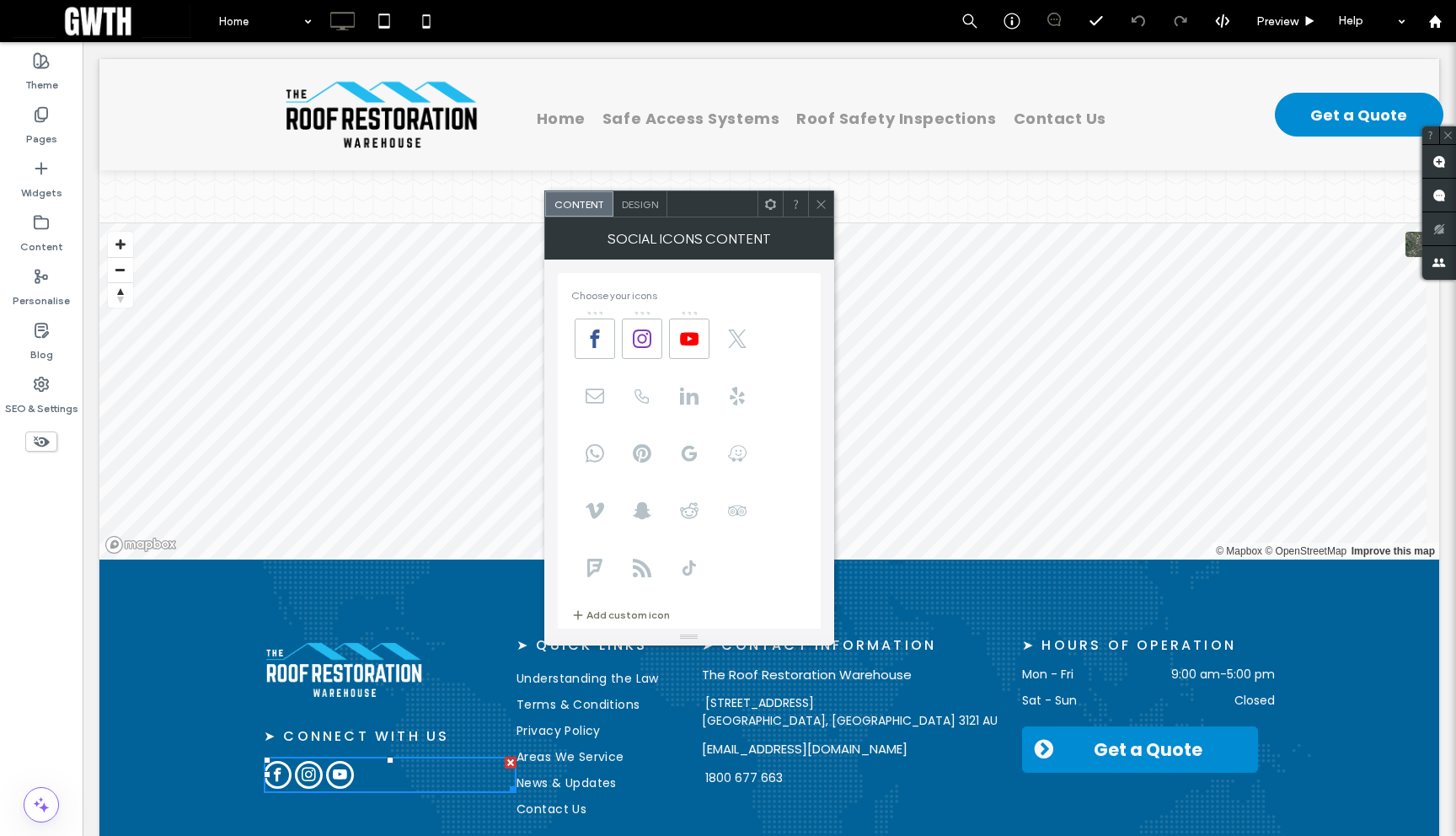
scroll to position [297, 0]
